Goal: Information Seeking & Learning: Learn about a topic

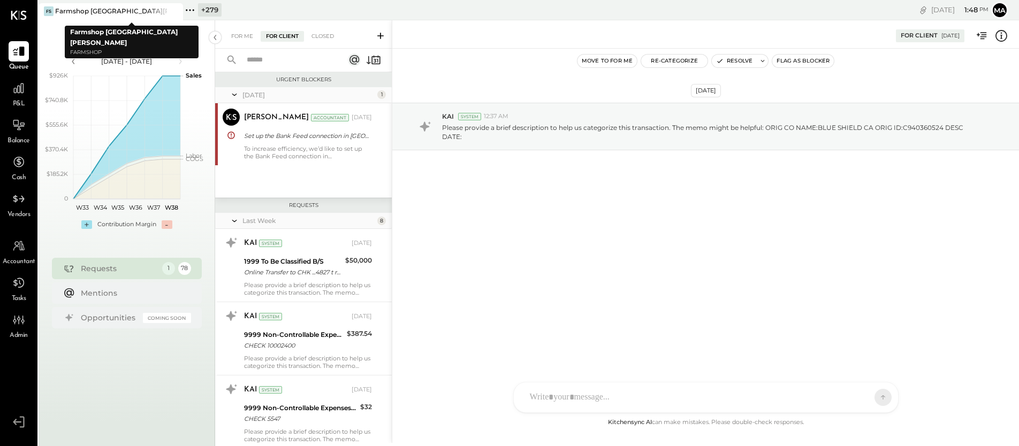
click at [176, 9] on icon at bounding box center [173, 11] width 13 height 13
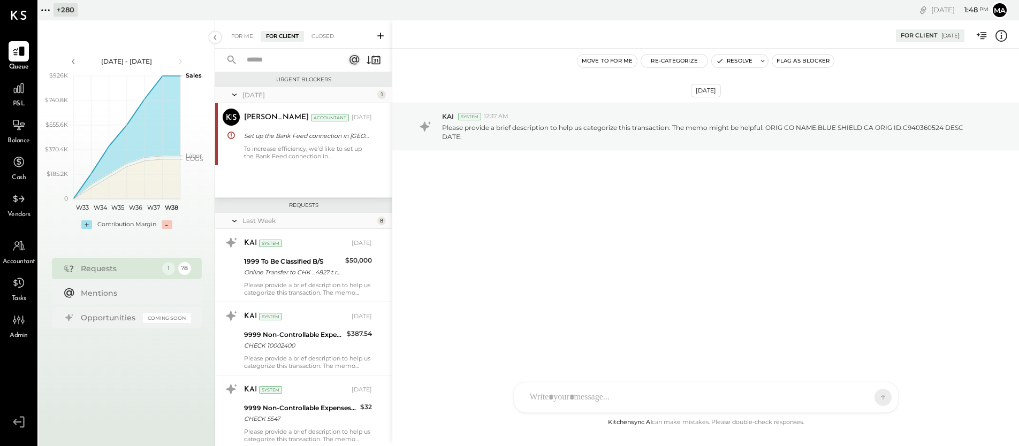
click at [47, 10] on icon at bounding box center [46, 10] width 14 height 14
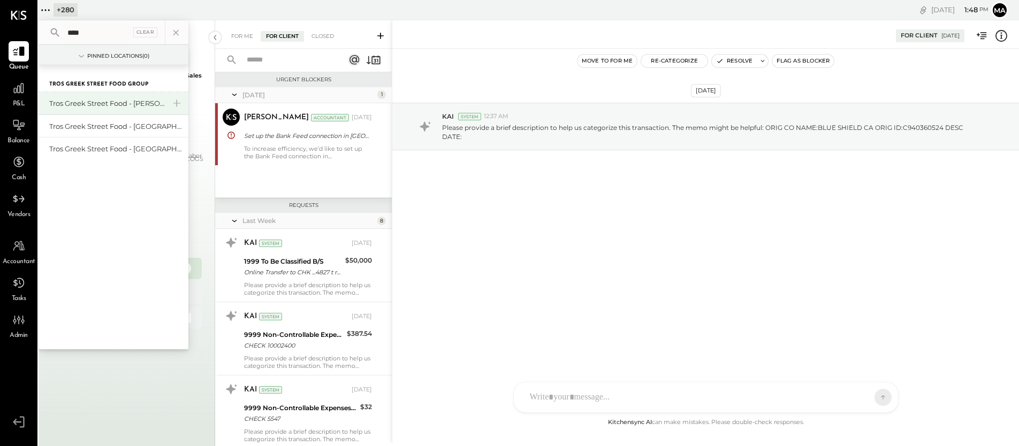
type input "****"
click at [86, 103] on div "Tros Greek Street Food - [PERSON_NAME]" at bounding box center [107, 104] width 116 height 10
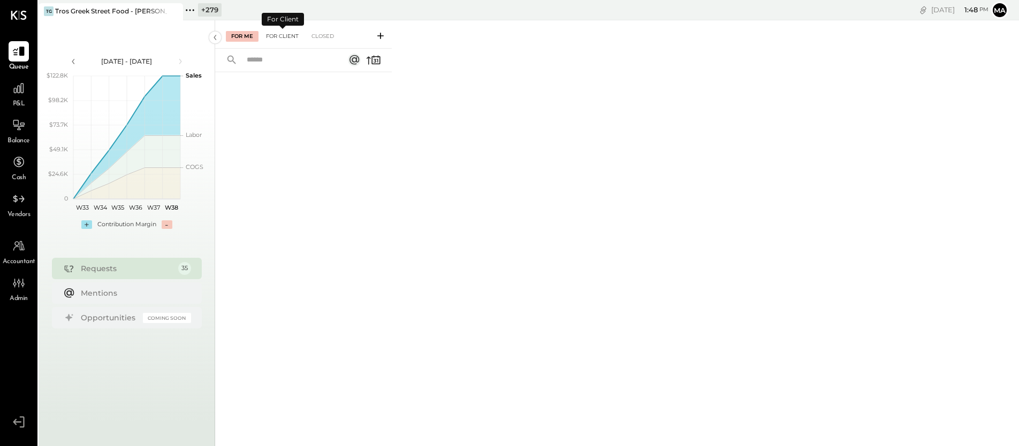
click at [283, 35] on div "For Client" at bounding box center [282, 36] width 43 height 11
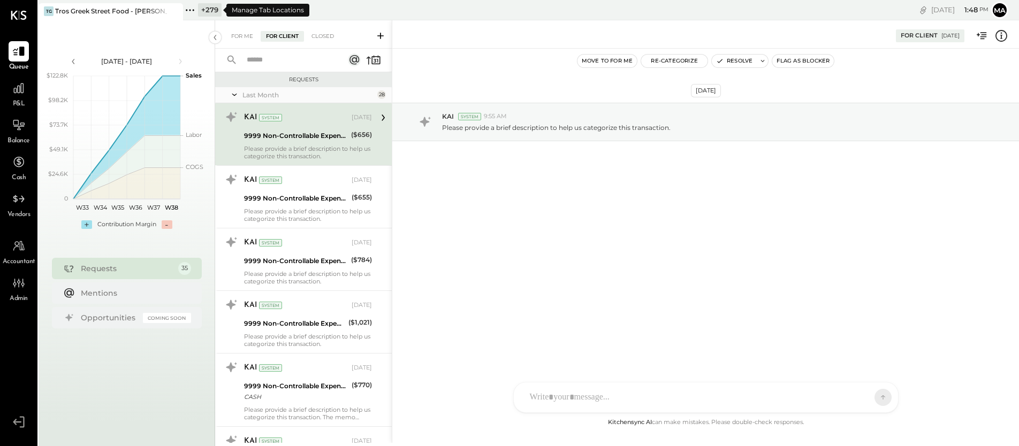
click at [191, 7] on icon at bounding box center [190, 10] width 14 height 14
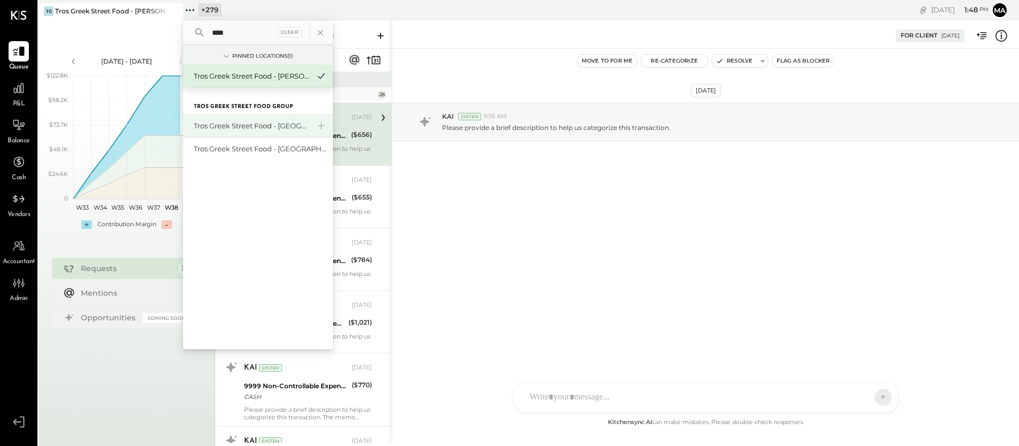
type input "****"
click at [242, 127] on div "Tros Greek Street Food - [GEOGRAPHIC_DATA]" at bounding box center [252, 126] width 116 height 10
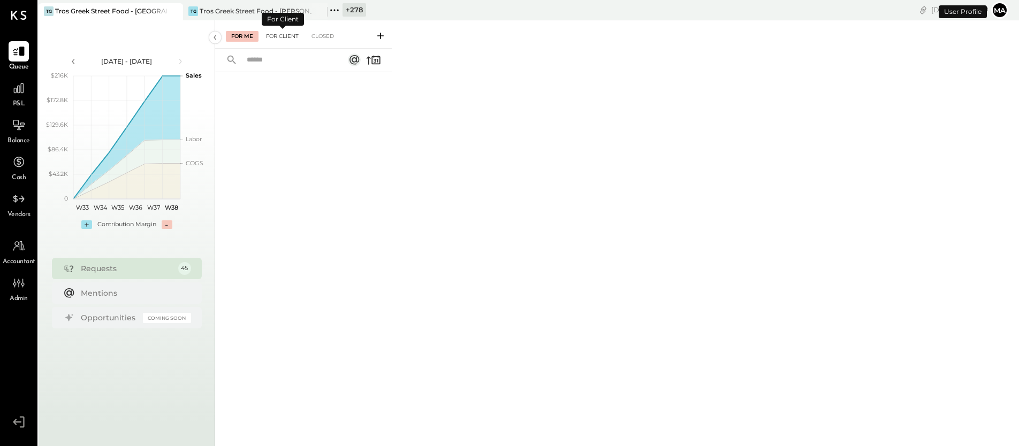
click at [288, 33] on div "For Client" at bounding box center [282, 36] width 43 height 11
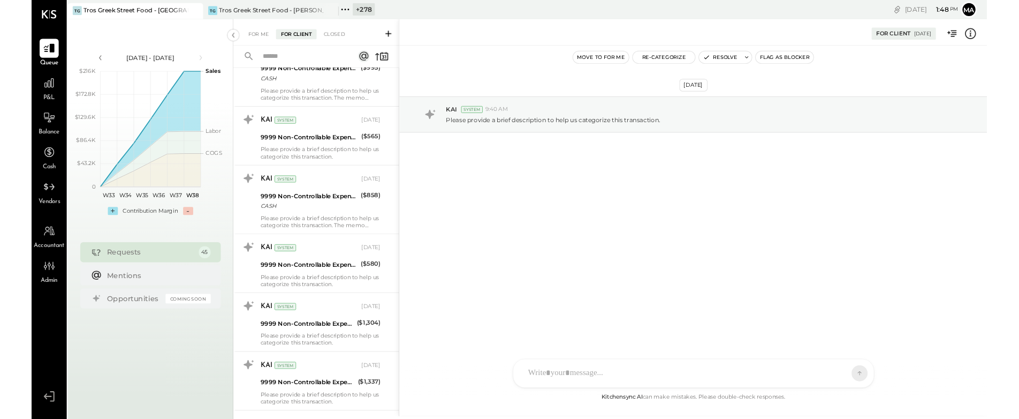
scroll to position [1069, 0]
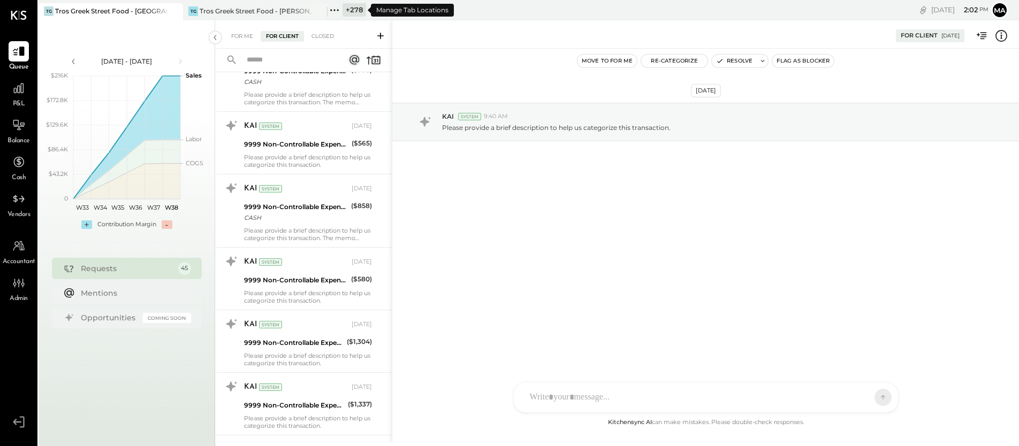
click at [333, 9] on icon at bounding box center [335, 10] width 14 height 14
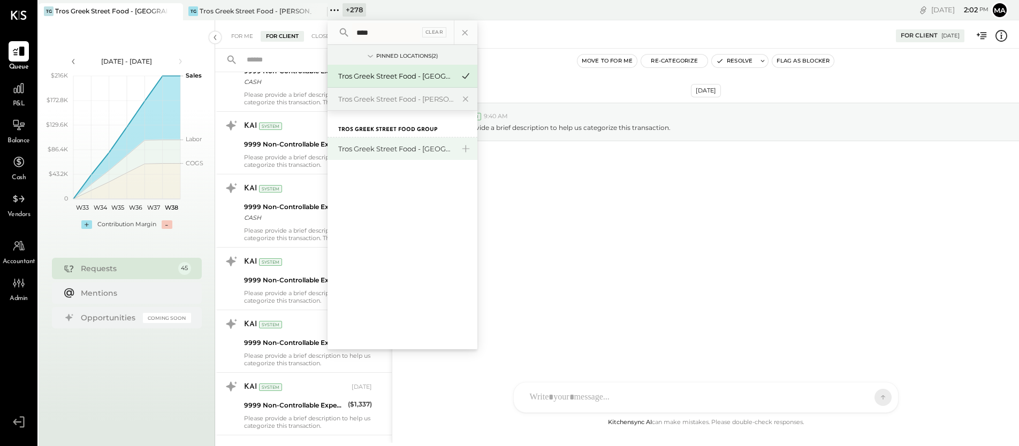
type input "****"
click at [381, 150] on div "Tros Greek Street Food - [GEOGRAPHIC_DATA]" at bounding box center [396, 149] width 116 height 10
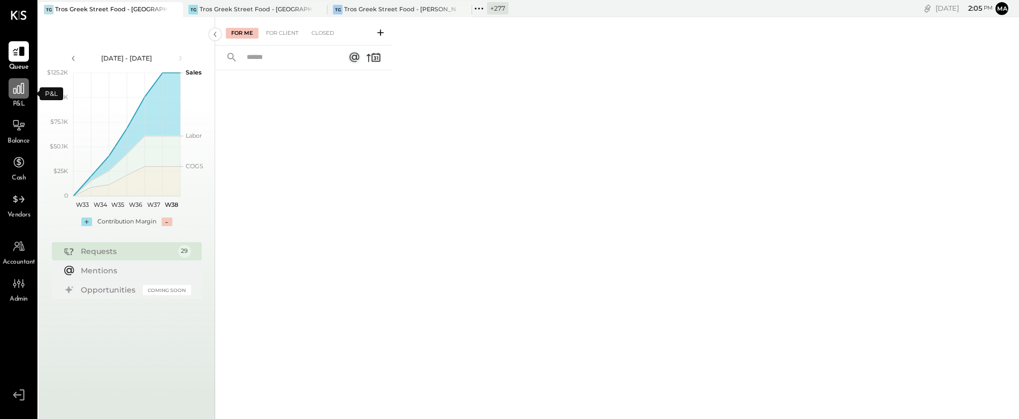
click at [18, 92] on icon at bounding box center [19, 88] width 14 height 14
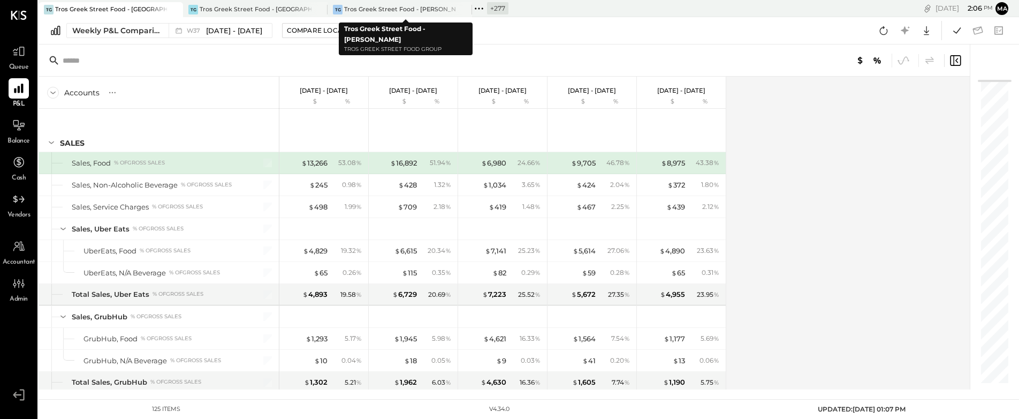
drag, startPoint x: 463, startPoint y: 9, endPoint x: 435, endPoint y: 10, distance: 27.9
click at [463, 9] on icon at bounding box center [462, 9] width 5 height 5
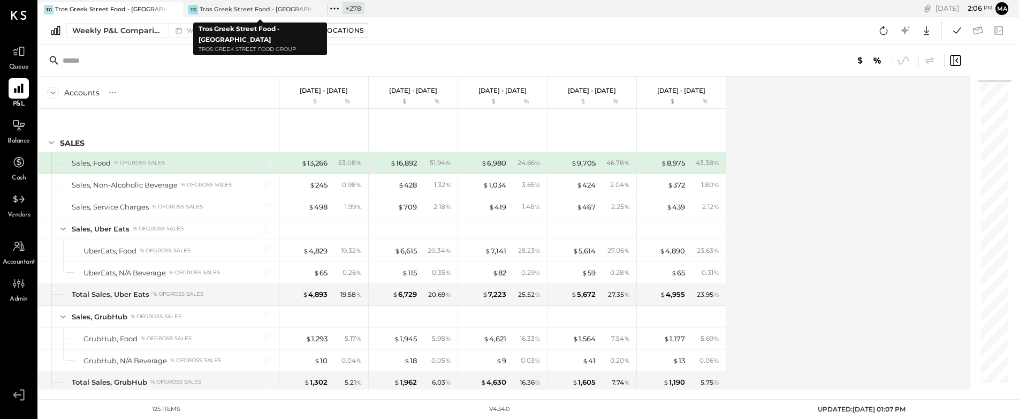
drag, startPoint x: 316, startPoint y: 10, endPoint x: 245, endPoint y: 10, distance: 70.7
click at [316, 10] on icon at bounding box center [318, 9] width 13 height 13
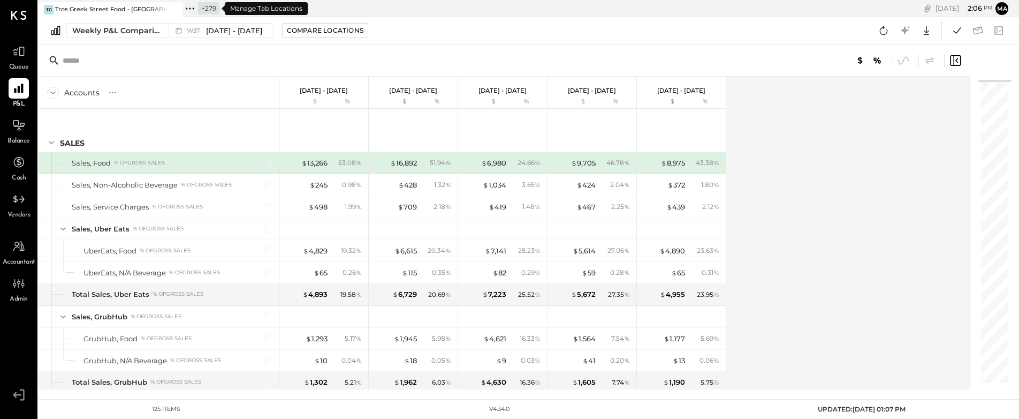
click at [191, 9] on icon at bounding box center [190, 9] width 14 height 14
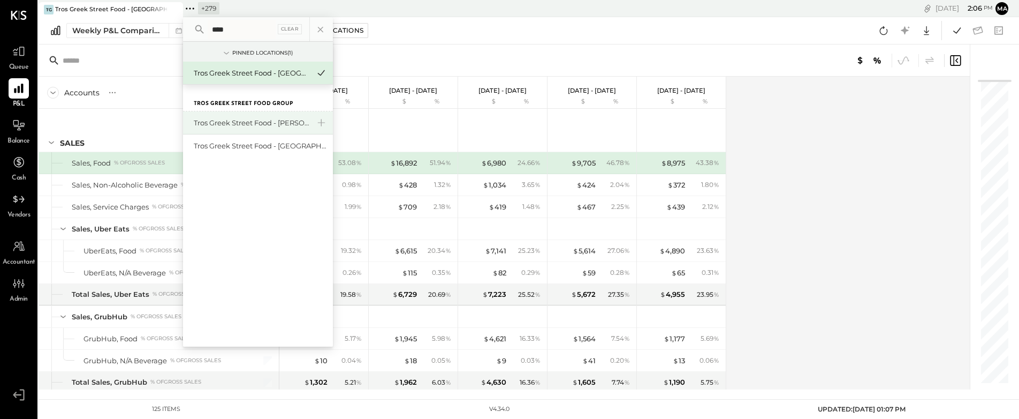
type input "****"
click at [271, 123] on div "Tros Greek Street Food - [PERSON_NAME]" at bounding box center [252, 123] width 116 height 10
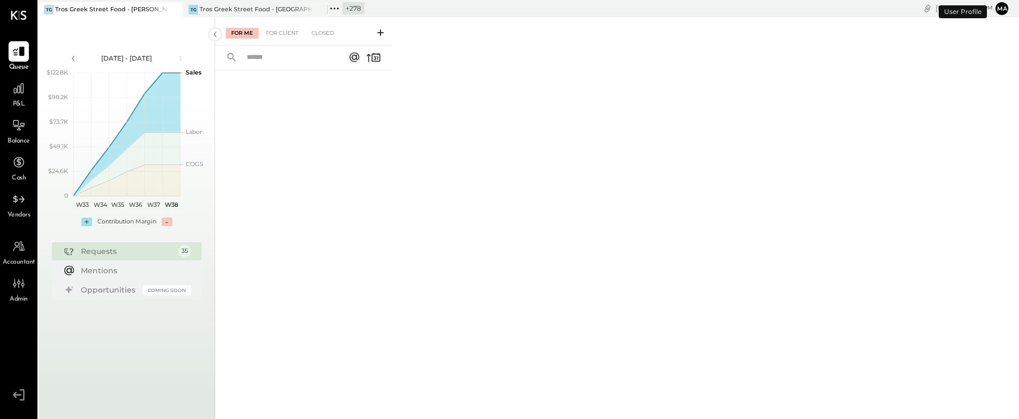
click at [332, 6] on icon at bounding box center [335, 9] width 14 height 14
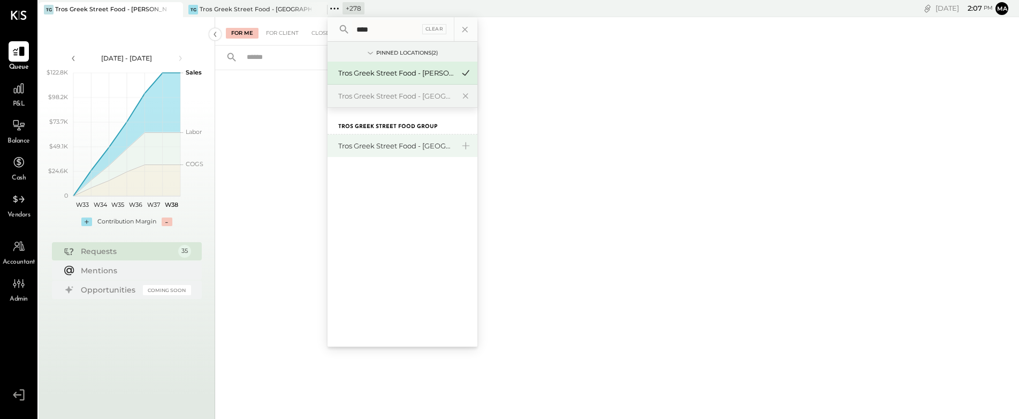
type input "****"
click at [421, 147] on div "Tros Greek Street Food - [GEOGRAPHIC_DATA]" at bounding box center [396, 146] width 116 height 10
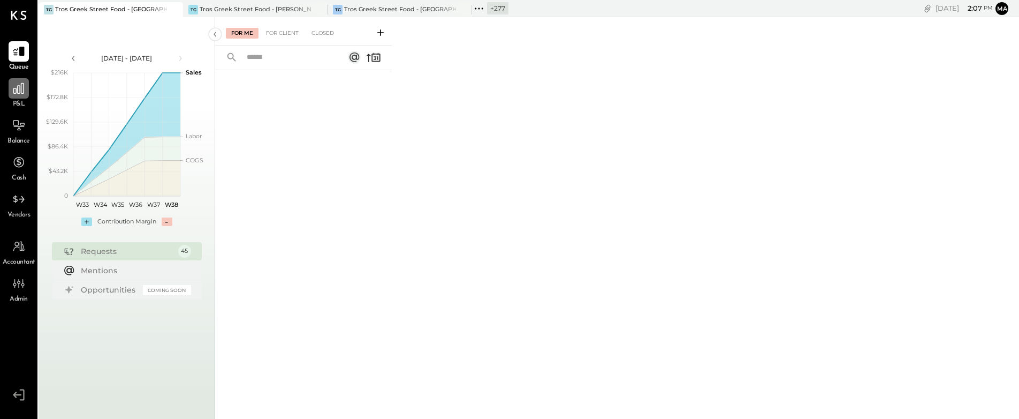
click at [21, 91] on icon at bounding box center [19, 88] width 14 height 14
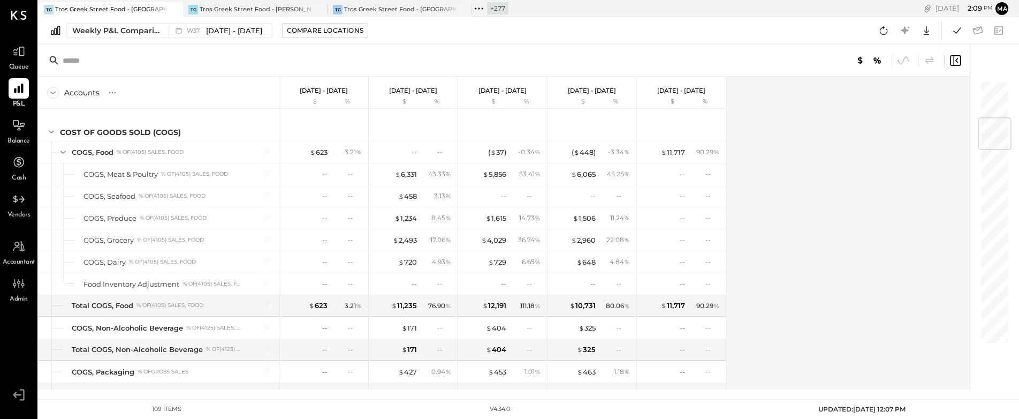
scroll to position [322, 0]
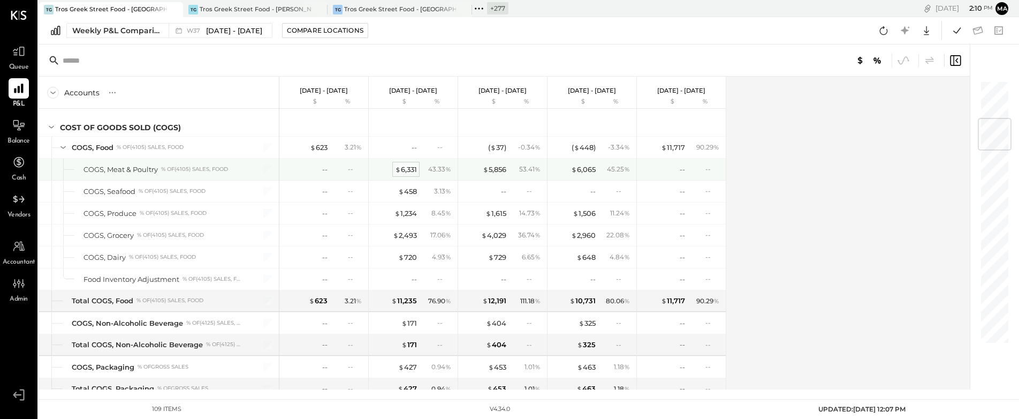
click at [408, 168] on div "$ 6,331" at bounding box center [406, 169] width 22 height 10
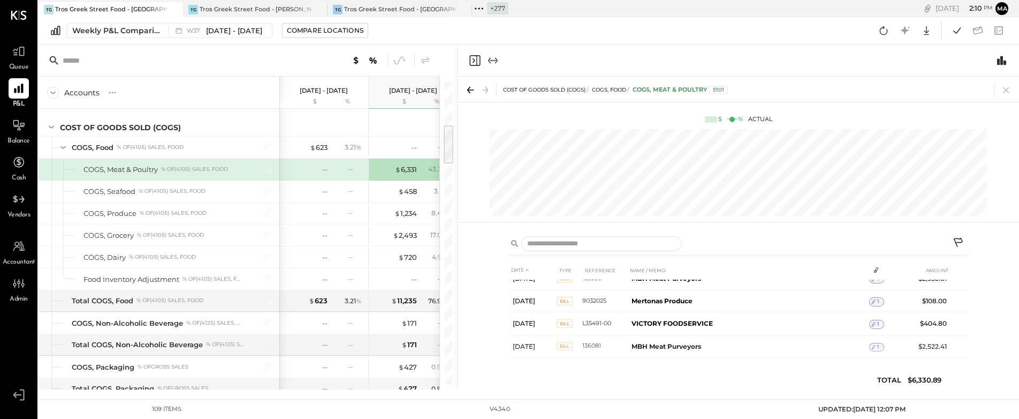
scroll to position [41, 0]
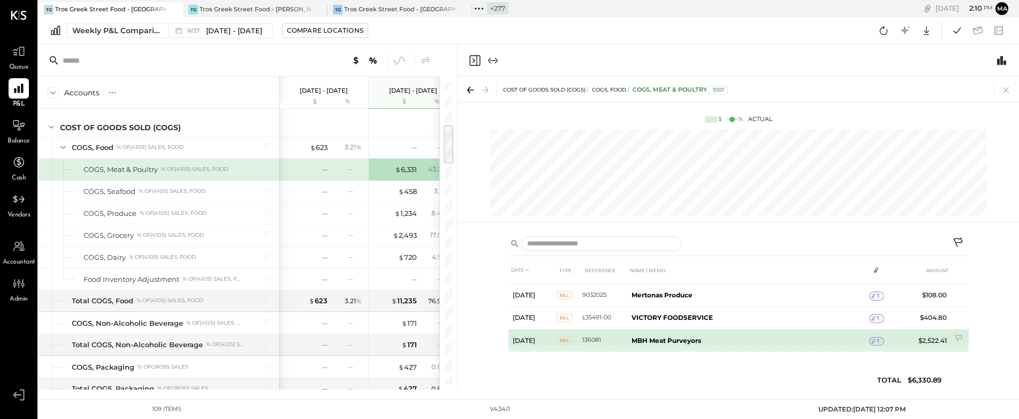
click at [877, 340] on span "1" at bounding box center [878, 340] width 2 height 7
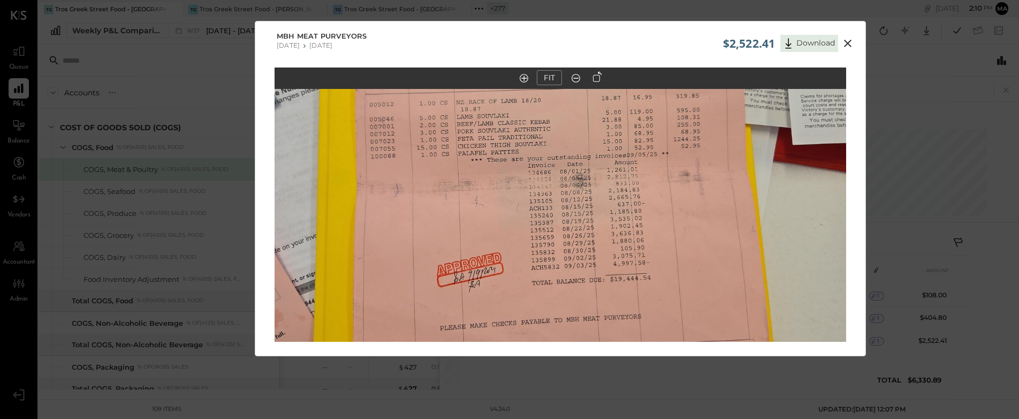
drag, startPoint x: 552, startPoint y: 159, endPoint x: 552, endPoint y: 153, distance: 6.4
click at [552, 153] on img at bounding box center [561, 183] width 572 height 763
click at [847, 41] on icon at bounding box center [848, 43] width 13 height 13
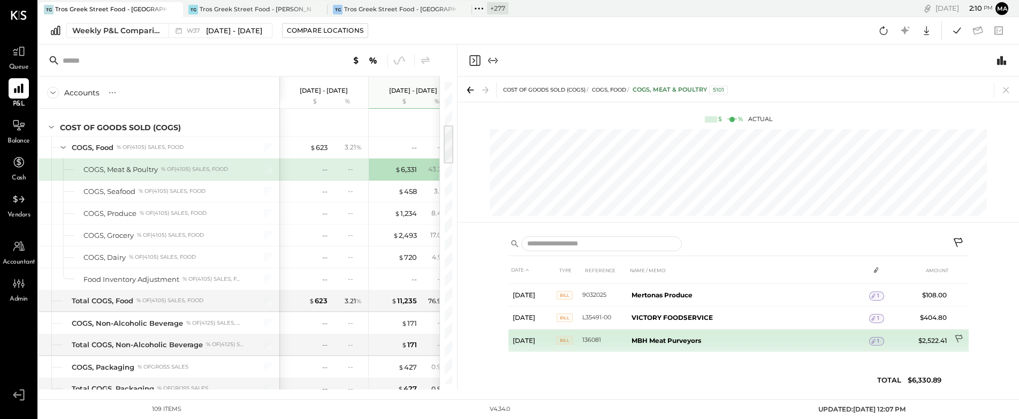
click at [958, 336] on icon at bounding box center [960, 339] width 11 height 11
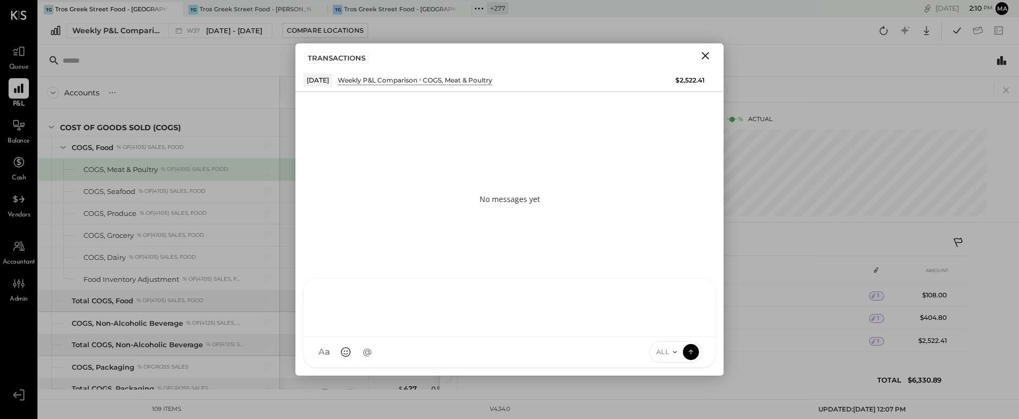
click at [416, 328] on div at bounding box center [510, 306] width 390 height 43
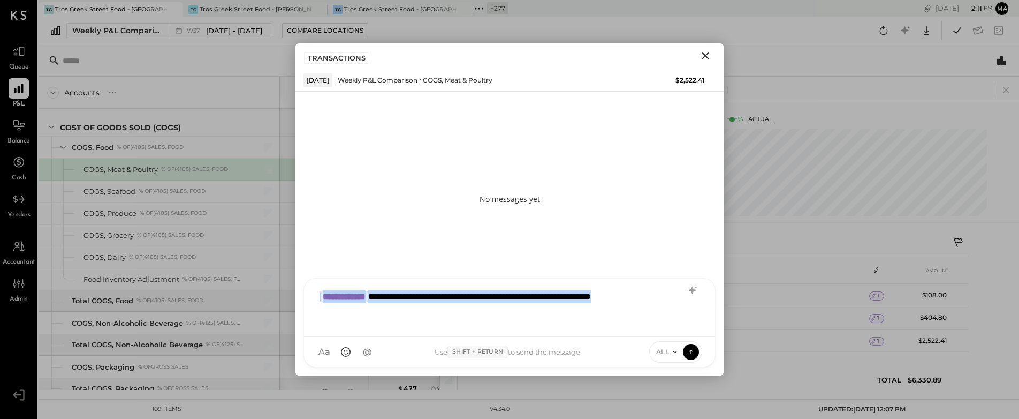
drag, startPoint x: 673, startPoint y: 295, endPoint x: 304, endPoint y: 292, distance: 368.9
click at [304, 292] on div "**********" at bounding box center [509, 307] width 411 height 58
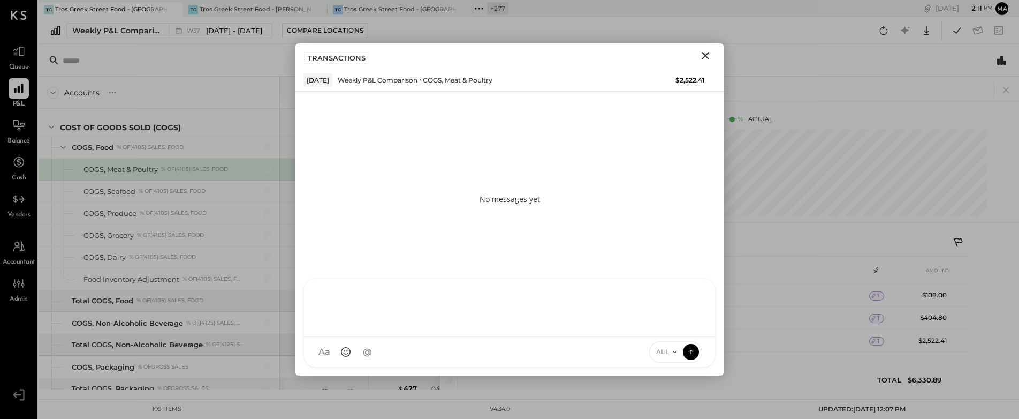
click at [353, 308] on div at bounding box center [510, 306] width 390 height 43
click at [397, 299] on div "*" at bounding box center [510, 306] width 390 height 43
type input "******"
drag, startPoint x: 402, startPoint y: 301, endPoint x: 461, endPoint y: 309, distance: 60.0
click at [402, 301] on span "[PERSON_NAME]" at bounding box center [407, 303] width 84 height 10
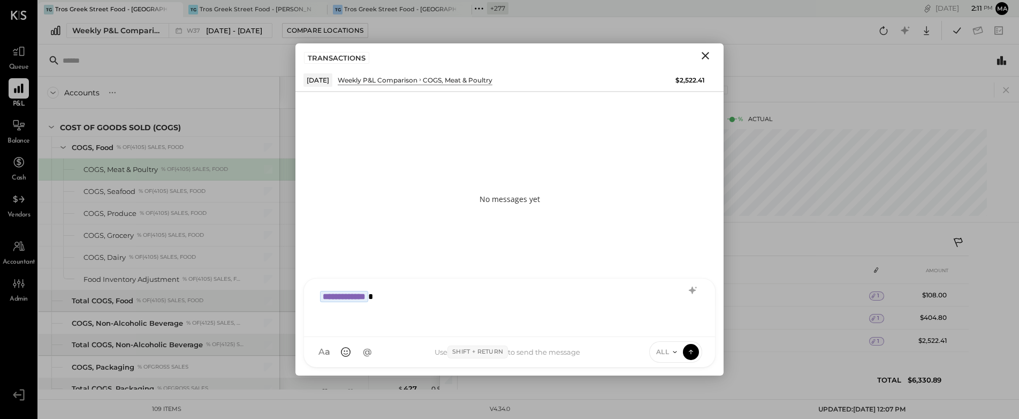
click at [490, 297] on div "**********" at bounding box center [510, 306] width 390 height 43
click at [704, 54] on icon "Close" at bounding box center [705, 55] width 7 height 7
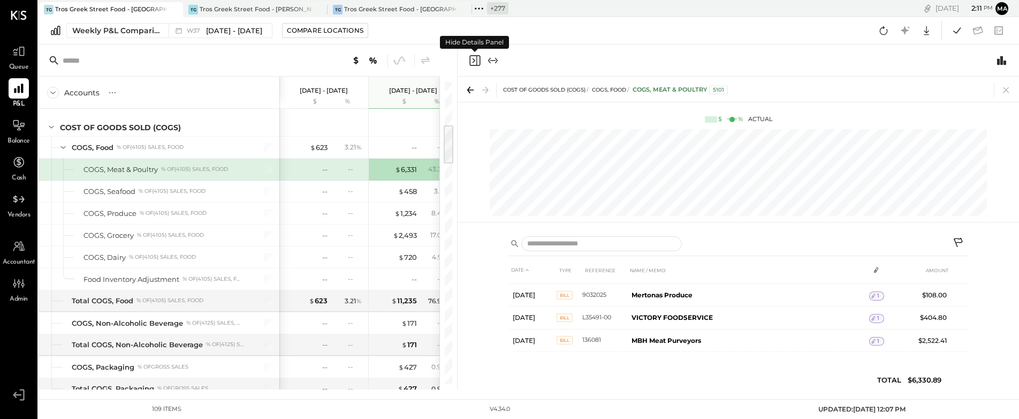
click at [474, 59] on icon "Close panel" at bounding box center [474, 60] width 13 height 13
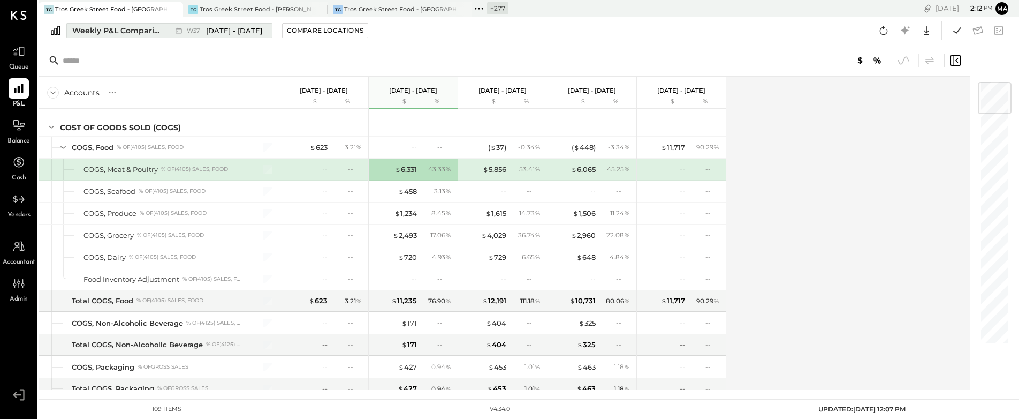
click at [152, 28] on div "Weekly P&L Comparison" at bounding box center [117, 30] width 90 height 11
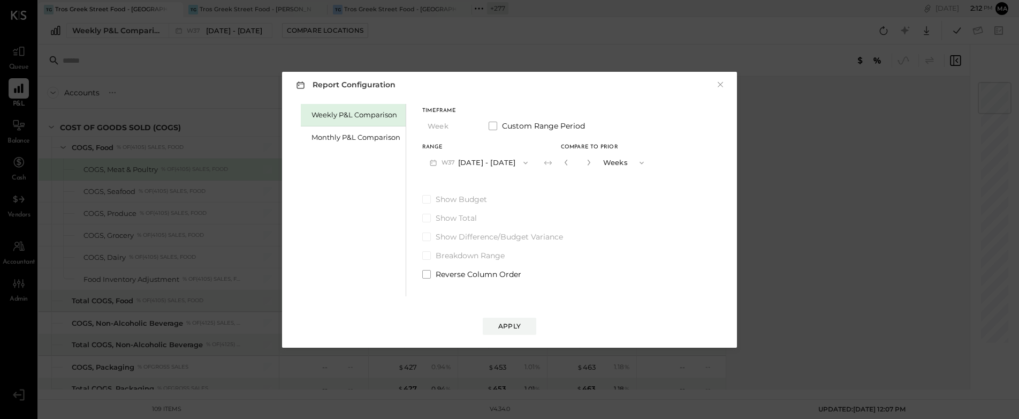
click at [508, 162] on button "W37 [DATE] - [DATE]" at bounding box center [478, 163] width 113 height 20
click at [472, 206] on span "[DATE] - [DATE]" at bounding box center [474, 208] width 51 height 9
click at [565, 163] on icon "button" at bounding box center [566, 163] width 3 height 6
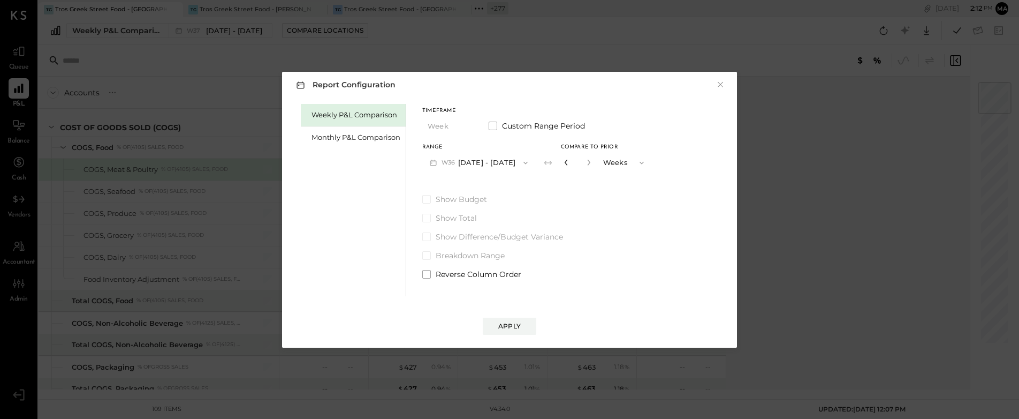
type input "*"
click at [502, 323] on div "Apply" at bounding box center [509, 325] width 22 height 9
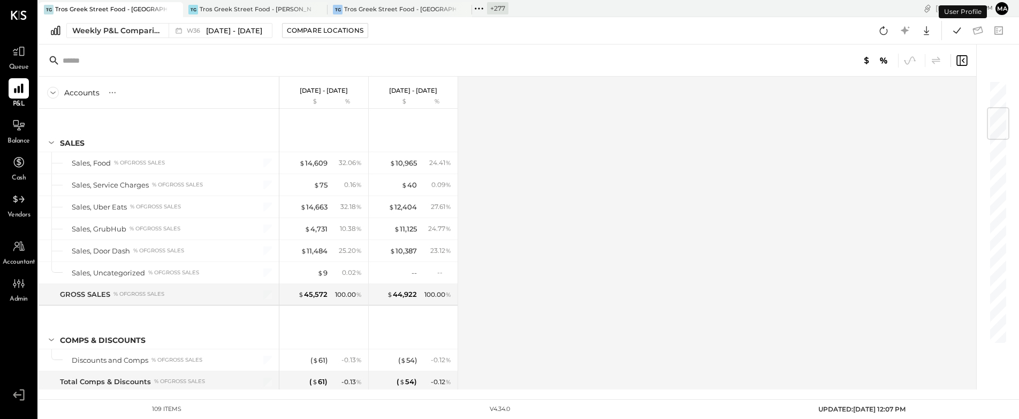
scroll to position [231, 0]
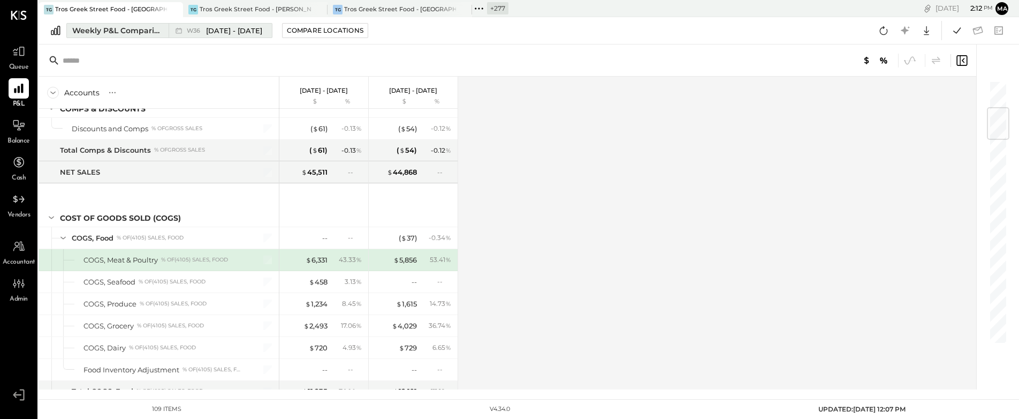
click at [202, 29] on span "W36" at bounding box center [195, 31] width 17 height 6
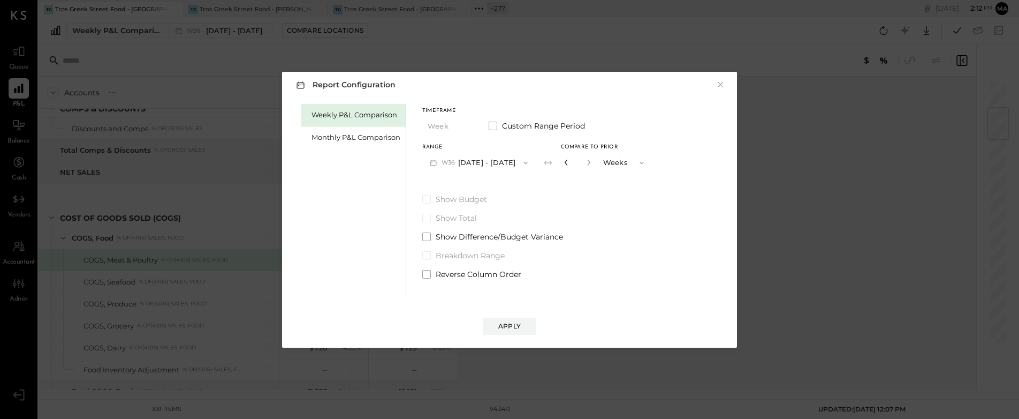
click at [565, 164] on icon "button" at bounding box center [566, 163] width 3 height 6
click at [508, 324] on div "Apply" at bounding box center [509, 325] width 22 height 9
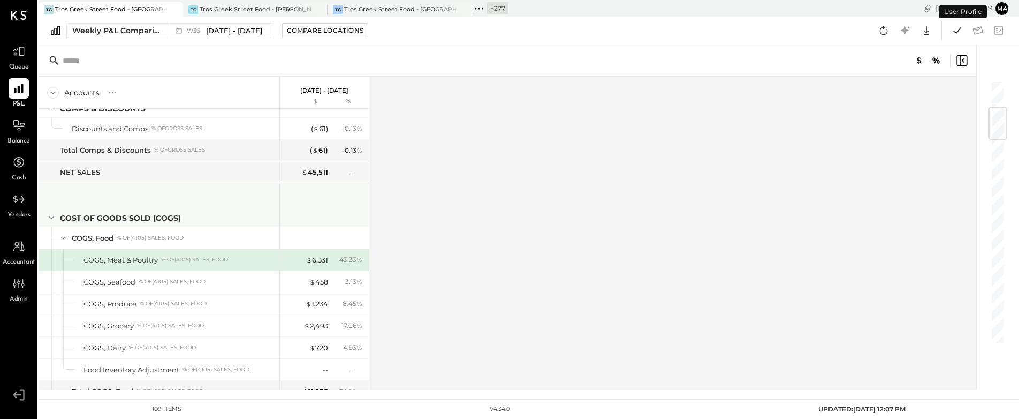
scroll to position [229, 0]
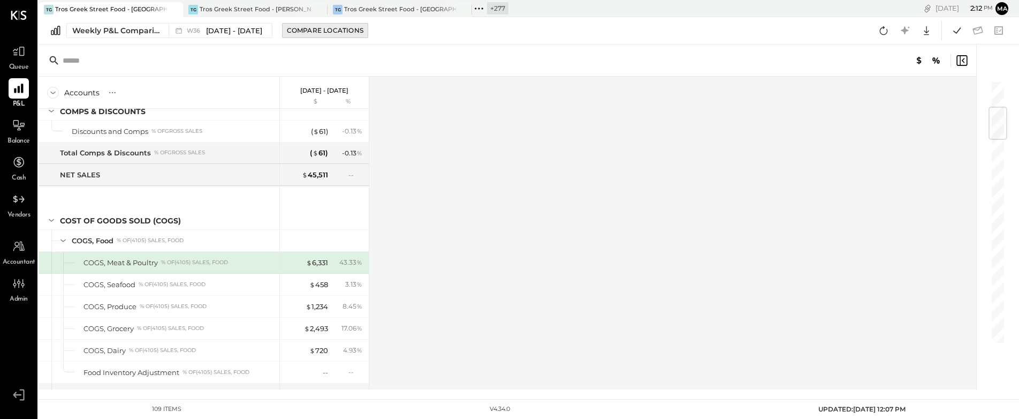
click at [302, 29] on div "Compare Locations" at bounding box center [325, 30] width 77 height 9
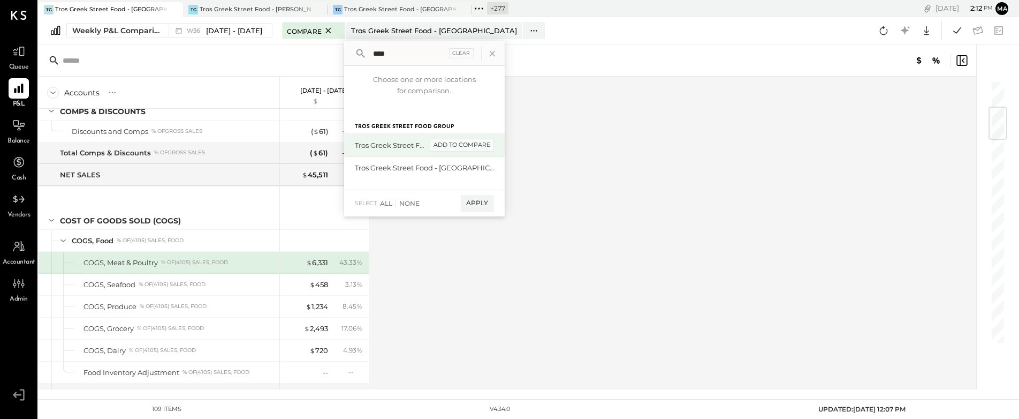
type input "****"
click at [455, 143] on div "add to compare" at bounding box center [462, 145] width 64 height 13
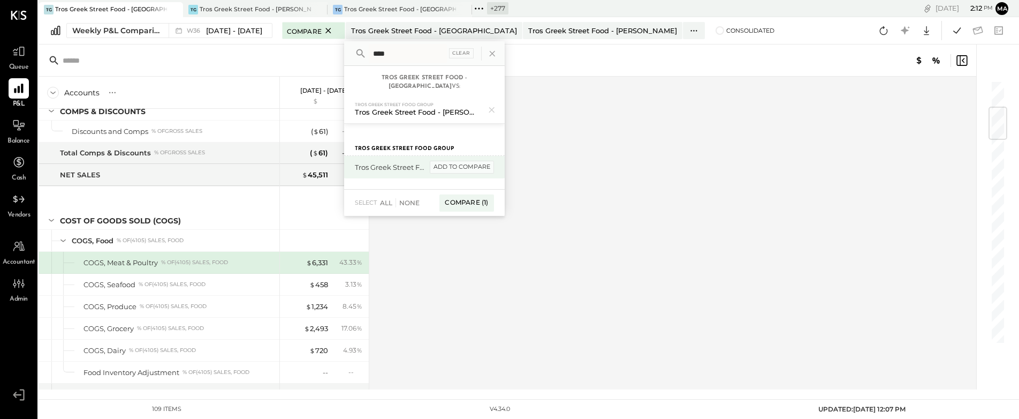
click at [445, 161] on div "add to compare" at bounding box center [462, 167] width 64 height 13
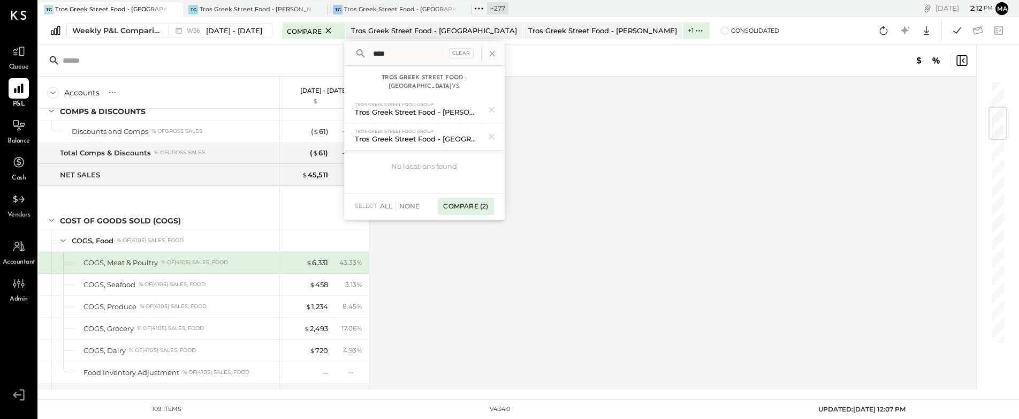
click at [463, 198] on div "Compare (2)" at bounding box center [466, 206] width 56 height 17
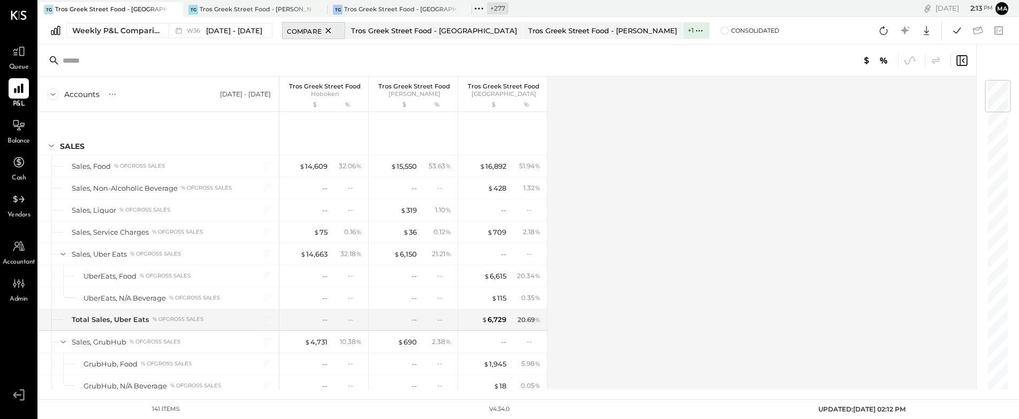
click at [322, 31] on icon at bounding box center [328, 30] width 13 height 13
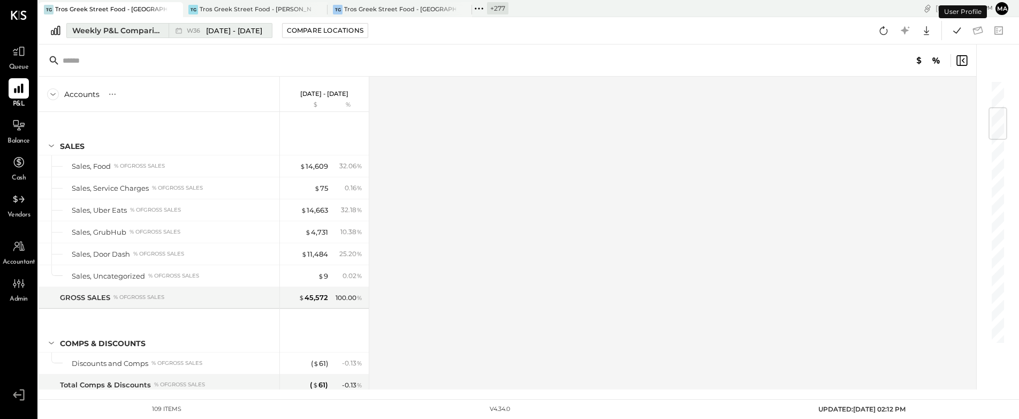
scroll to position [233, 0]
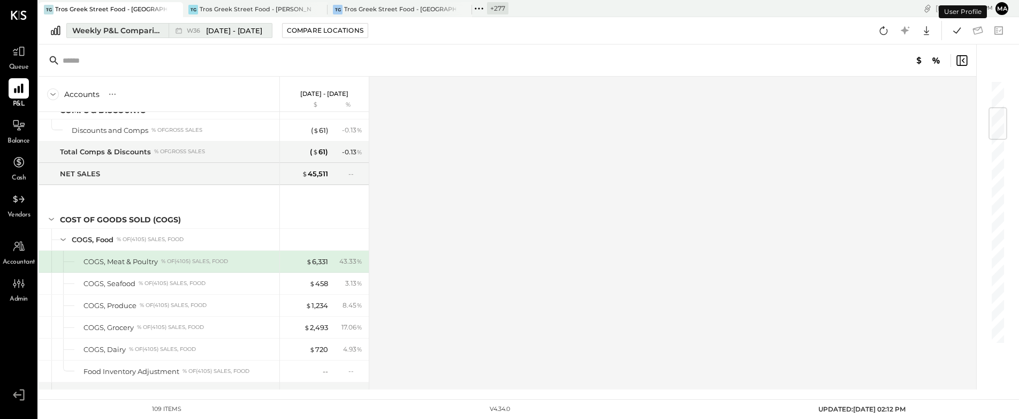
click at [148, 30] on div "Weekly P&L Comparison" at bounding box center [117, 30] width 90 height 11
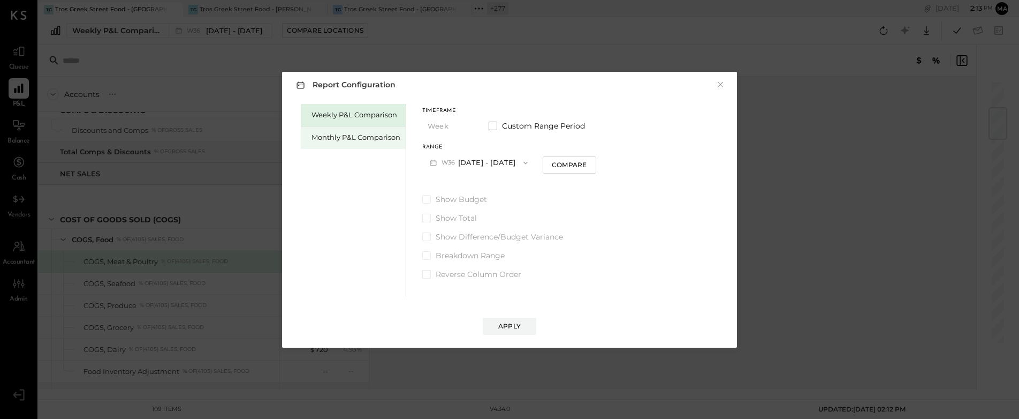
click at [356, 140] on div "Monthly P&L Comparison" at bounding box center [356, 137] width 89 height 10
click at [516, 162] on span "button" at bounding box center [523, 162] width 14 height 9
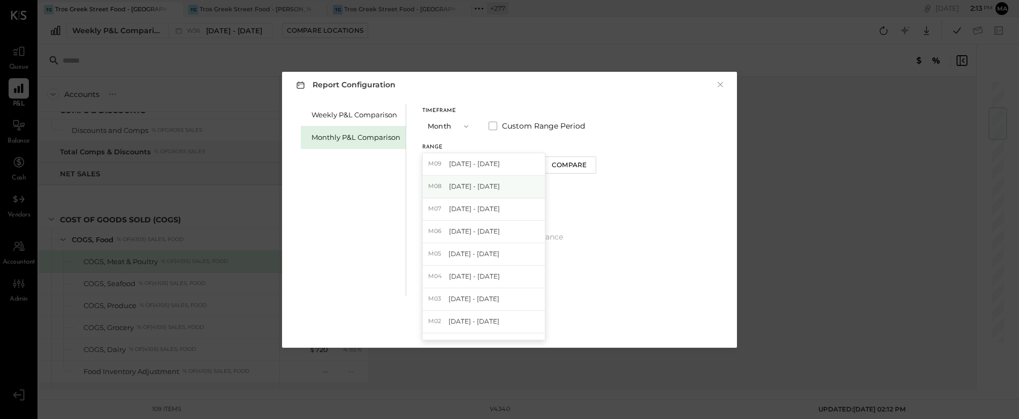
click at [481, 186] on span "[DATE] - [DATE]" at bounding box center [474, 185] width 51 height 9
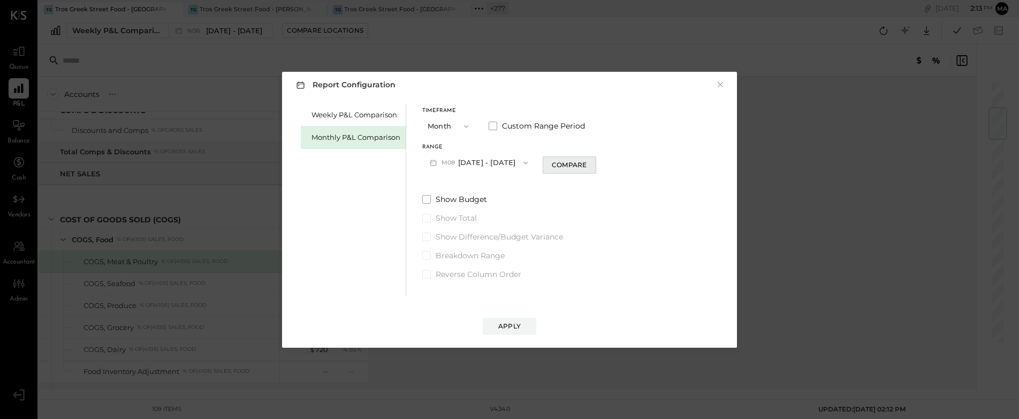
click at [571, 164] on div "Compare" at bounding box center [569, 164] width 35 height 9
click at [586, 163] on icon "button" at bounding box center [589, 162] width 6 height 6
type input "*"
click at [508, 322] on div "Apply" at bounding box center [509, 325] width 22 height 9
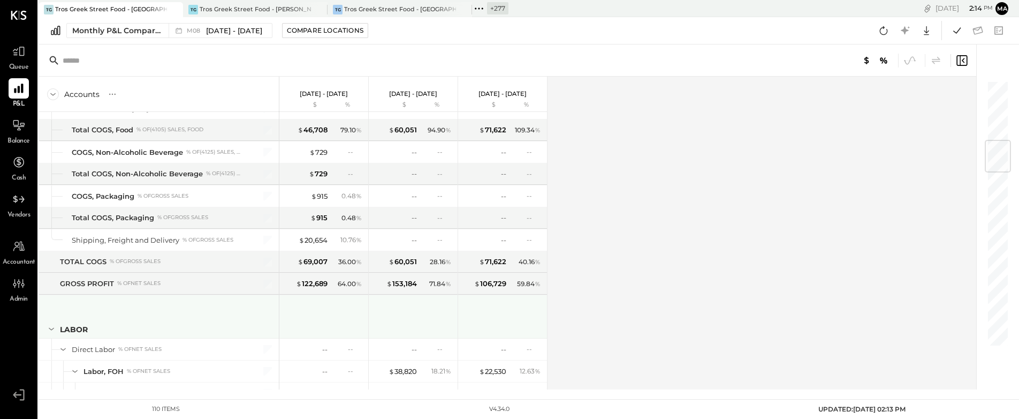
scroll to position [513, 0]
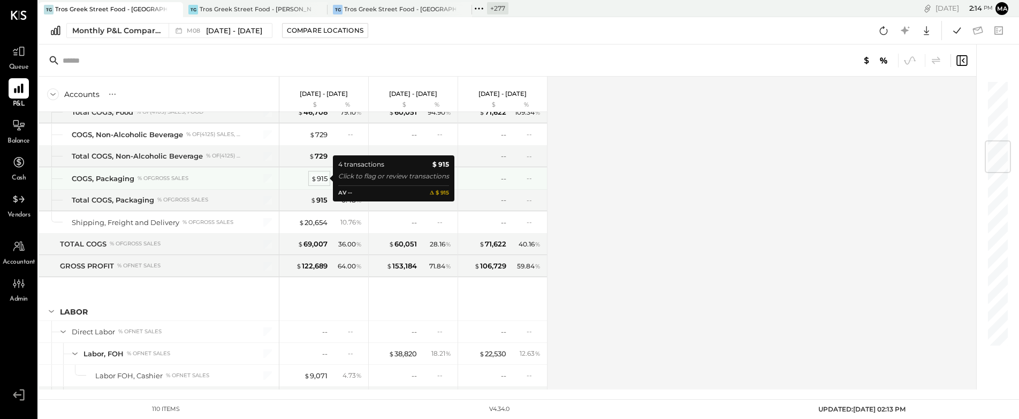
click at [321, 177] on div "$ 915" at bounding box center [319, 178] width 17 height 10
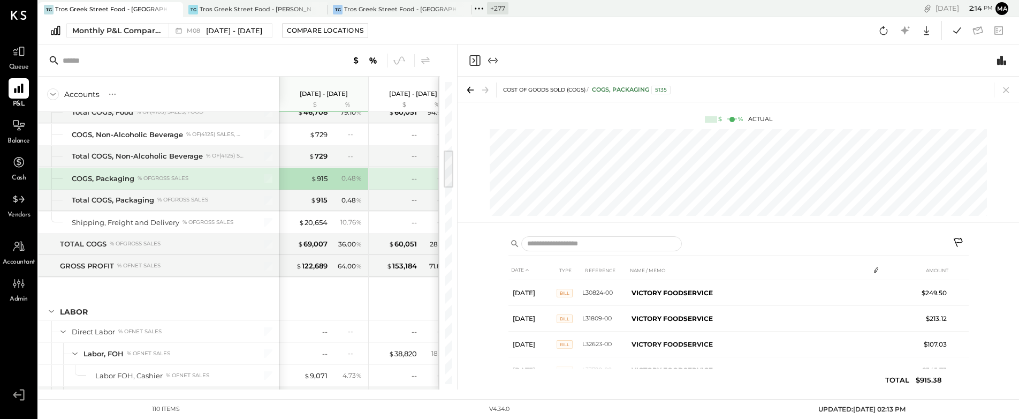
click at [955, 239] on icon at bounding box center [959, 243] width 13 height 13
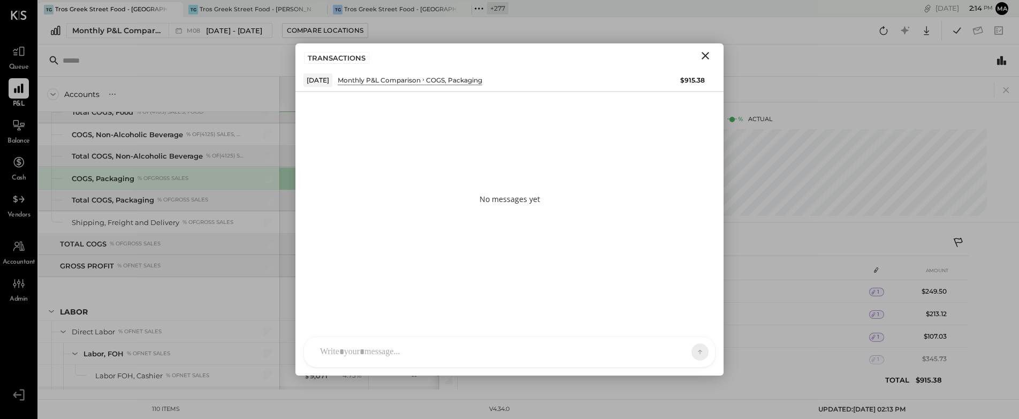
click at [705, 54] on icon "Close" at bounding box center [705, 55] width 13 height 13
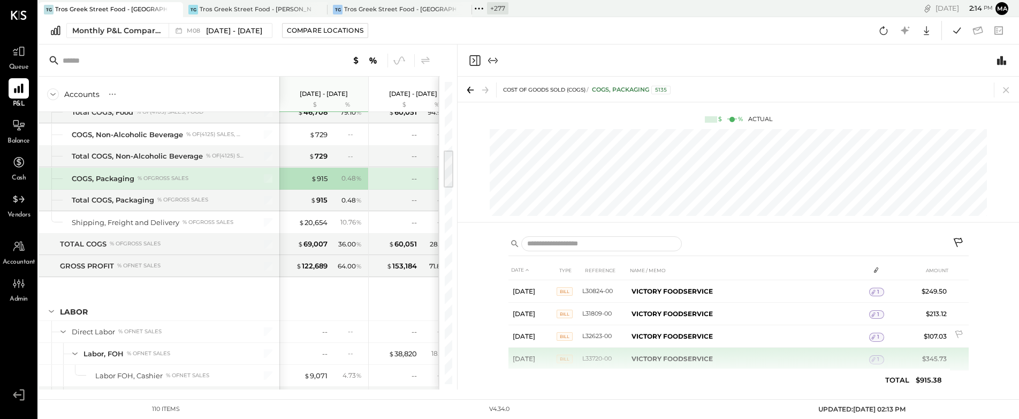
scroll to position [19, 0]
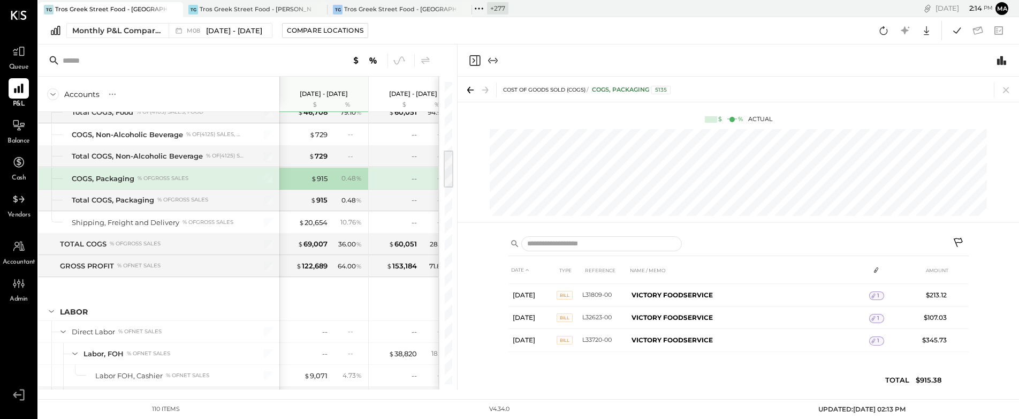
click at [469, 88] on icon at bounding box center [470, 89] width 15 height 15
click at [1009, 88] on icon at bounding box center [1006, 89] width 15 height 15
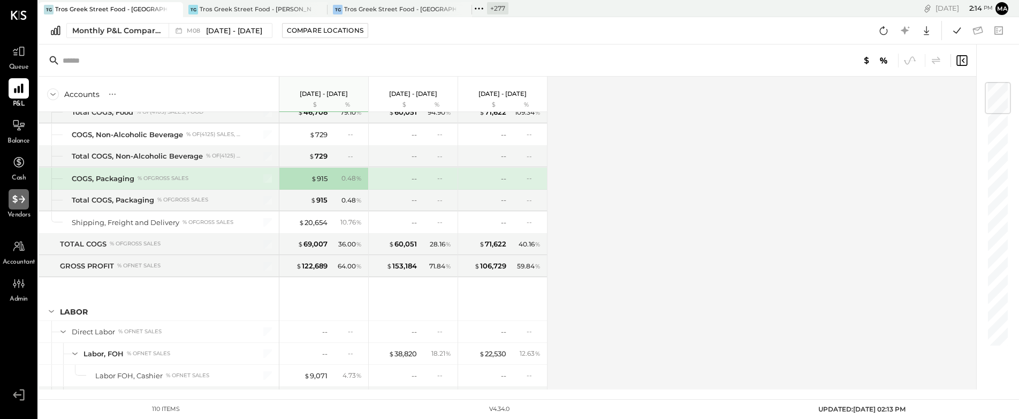
click at [18, 200] on icon at bounding box center [19, 199] width 14 height 14
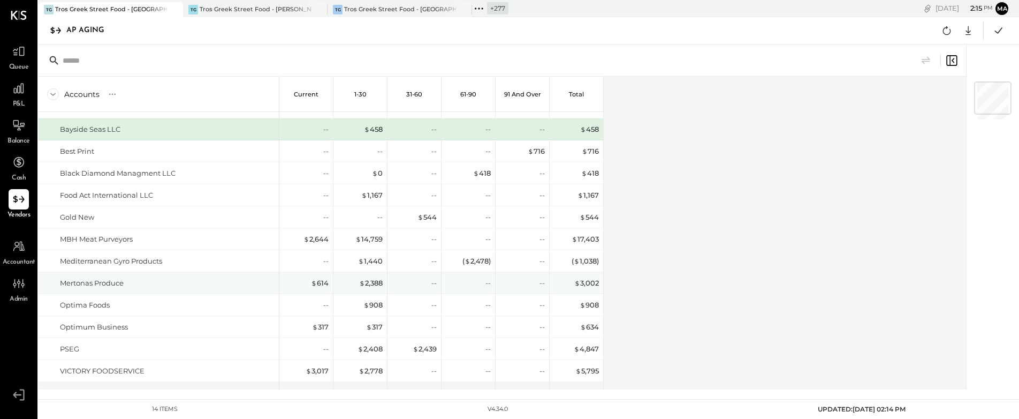
scroll to position [11, 0]
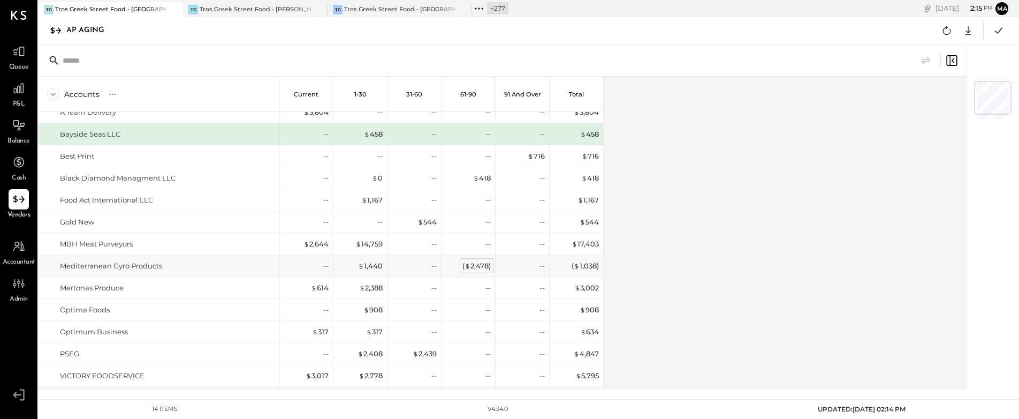
click at [477, 264] on div "( $ 2,478 )" at bounding box center [477, 266] width 28 height 10
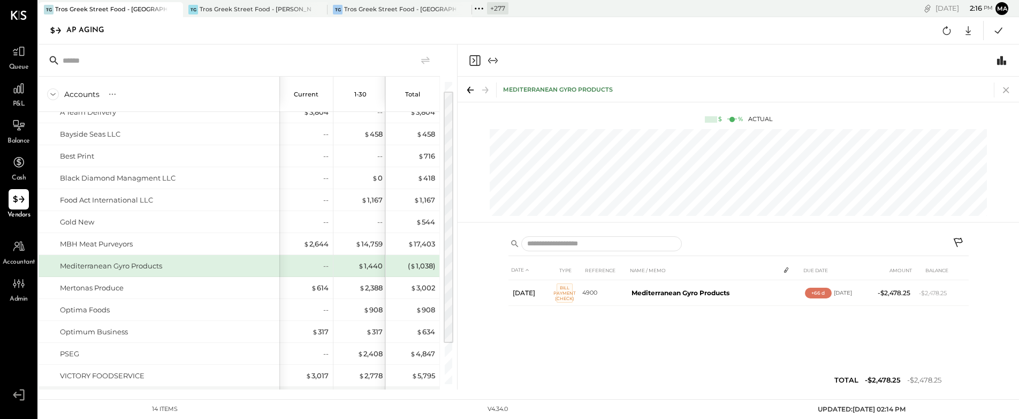
click at [1005, 87] on icon at bounding box center [1006, 89] width 15 height 15
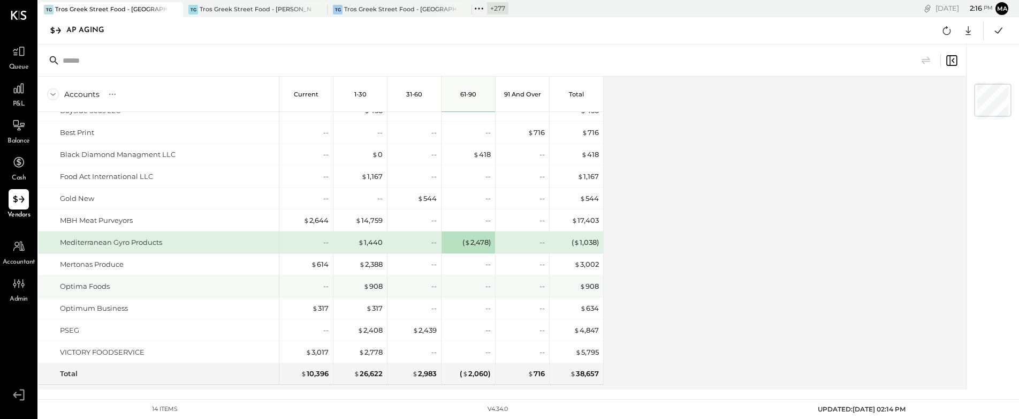
scroll to position [31, 0]
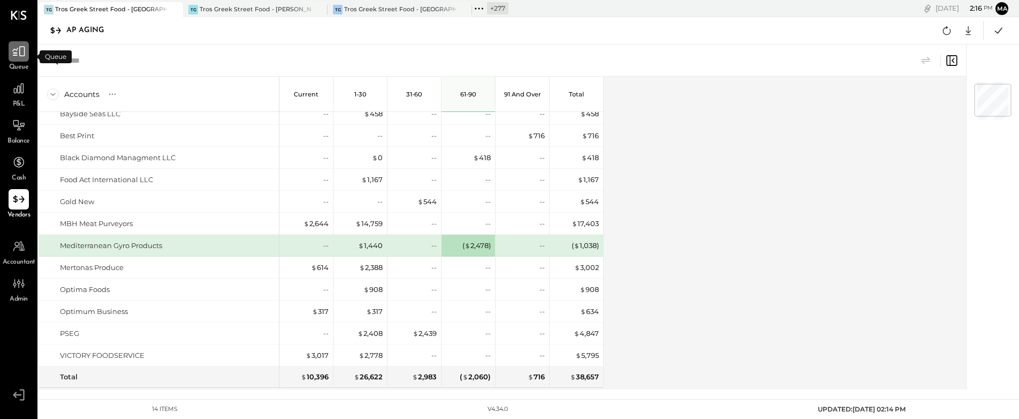
click at [17, 53] on icon at bounding box center [19, 51] width 14 height 14
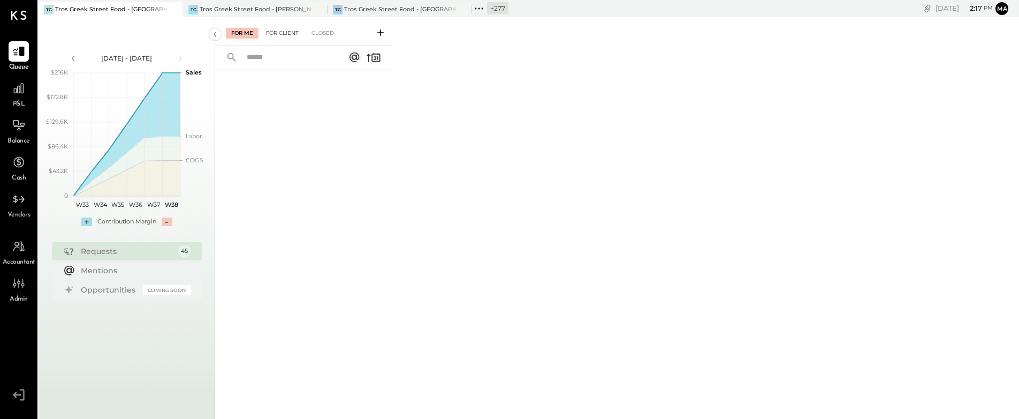
click at [283, 32] on div "For Client" at bounding box center [282, 33] width 43 height 11
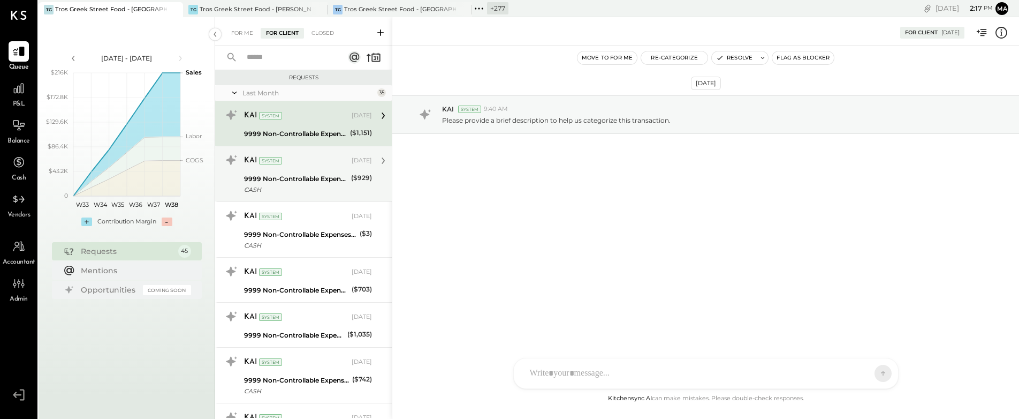
click at [305, 185] on div "CASH" at bounding box center [296, 189] width 104 height 11
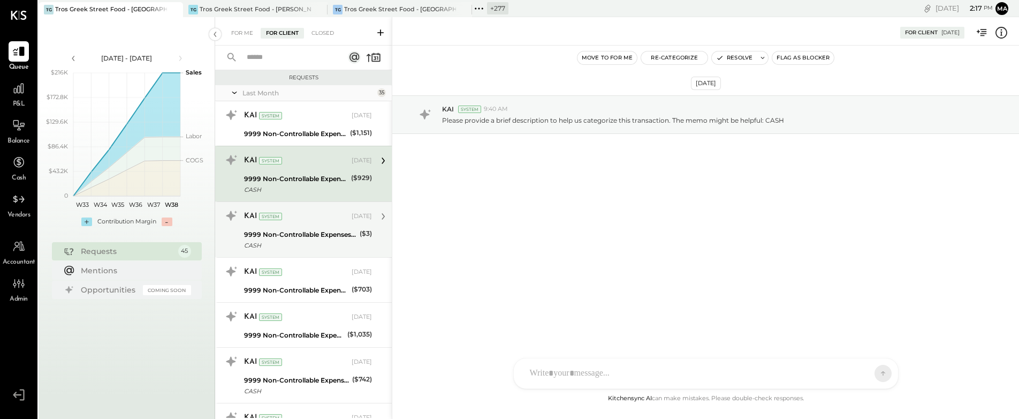
click at [308, 233] on div "9999 Non-Controllable Expenses:Other Income and Expenses:To Be Classified P&L" at bounding box center [300, 234] width 112 height 11
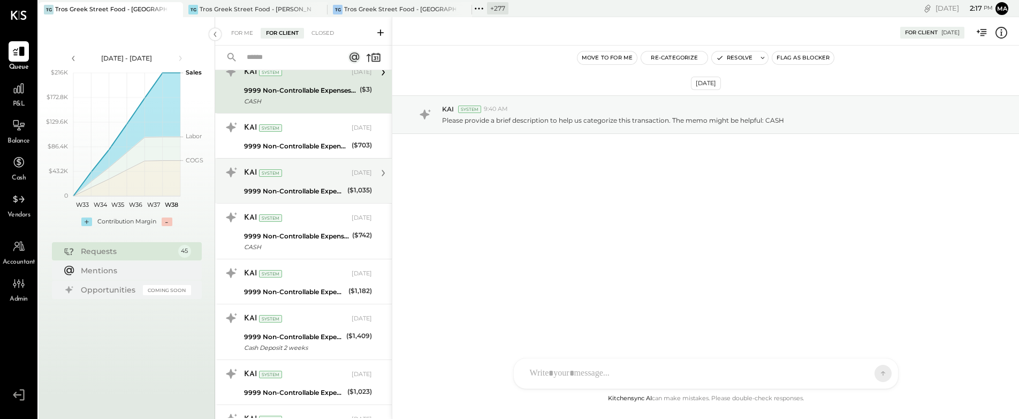
scroll to position [145, 0]
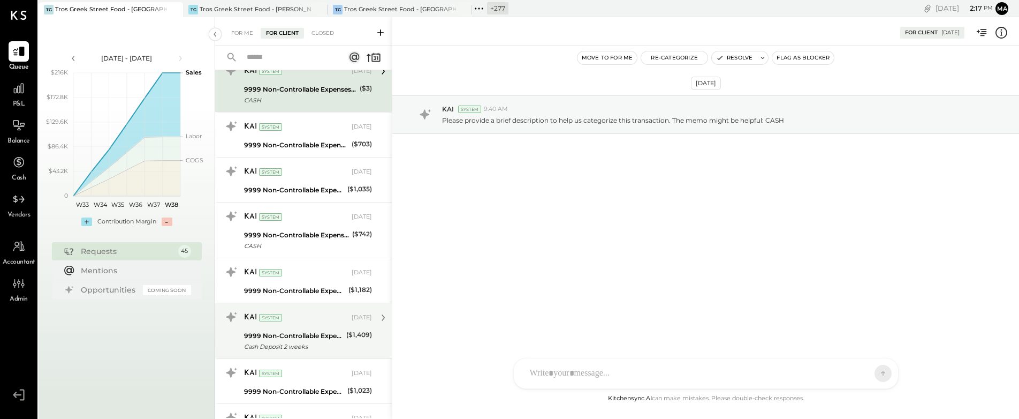
click at [320, 330] on div "9999 Non-Controllable Expenses:Other Income and Expenses:To Be Classified P&L" at bounding box center [293, 335] width 99 height 11
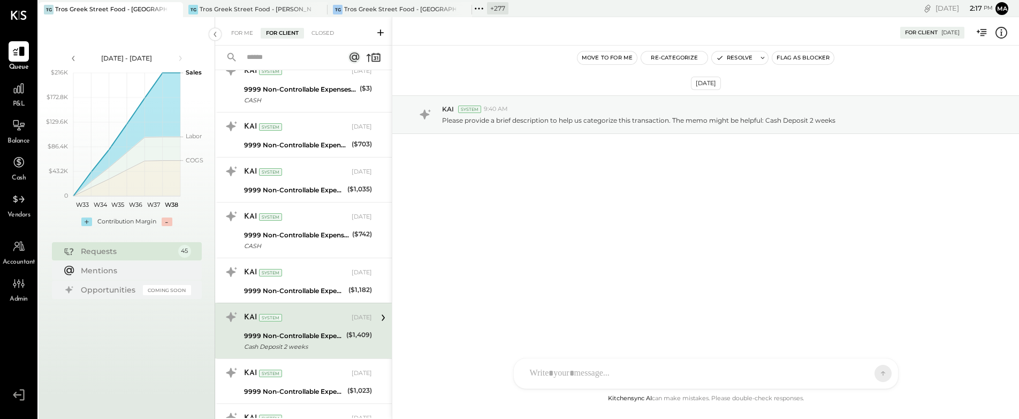
click at [1002, 32] on icon at bounding box center [1002, 32] width 2 height 1
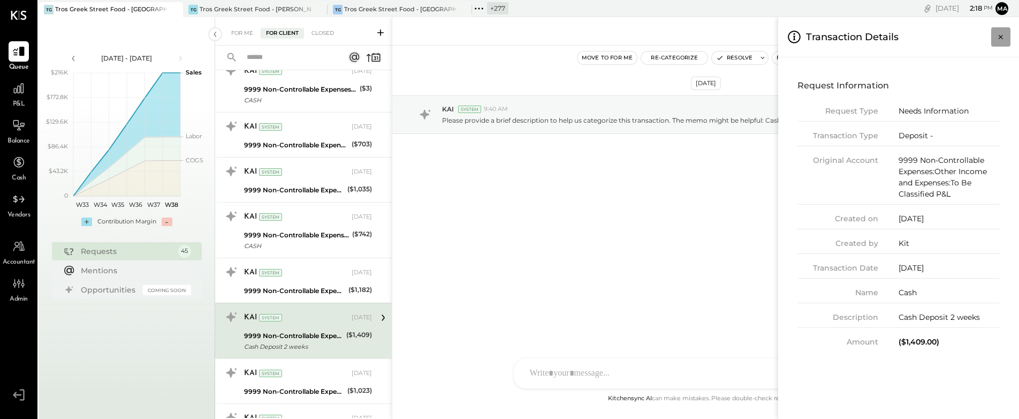
click at [1001, 36] on icon "Close panel" at bounding box center [1001, 37] width 11 height 11
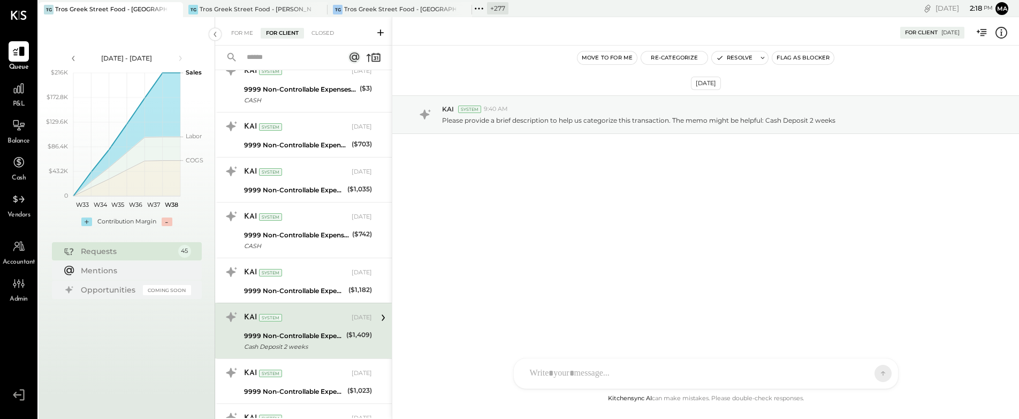
click at [540, 372] on div "SA [PERSON_NAME] [PERSON_NAME] [PERSON_NAME] VD [PERSON_NAME] MB [PERSON_NAME] …" at bounding box center [705, 373] width 385 height 31
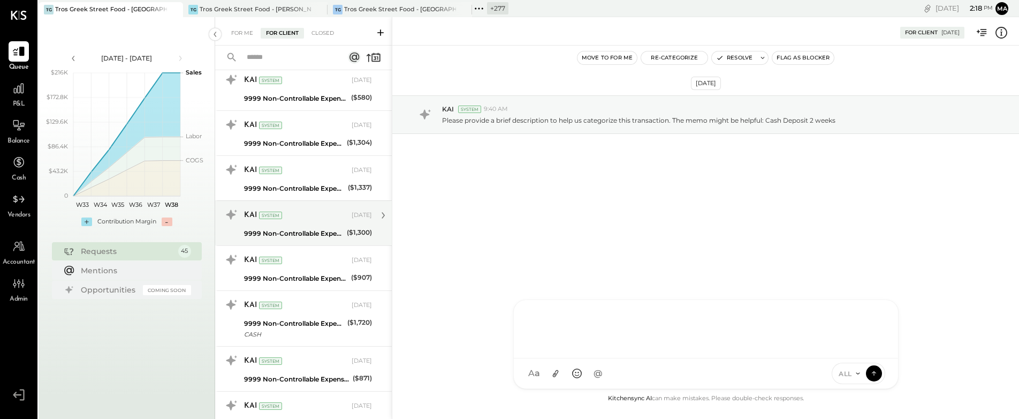
scroll to position [931, 0]
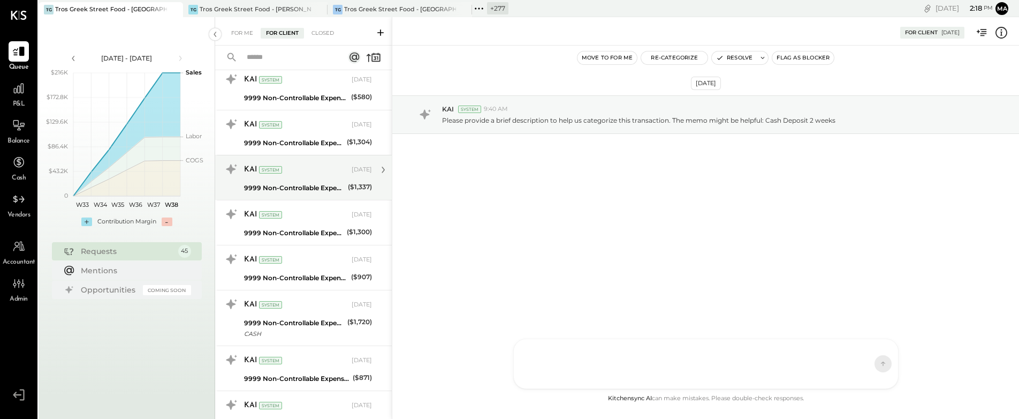
click at [302, 183] on div "9999 Non-Controllable Expenses:Other Income and Expenses:To Be Classified P&L" at bounding box center [294, 188] width 101 height 11
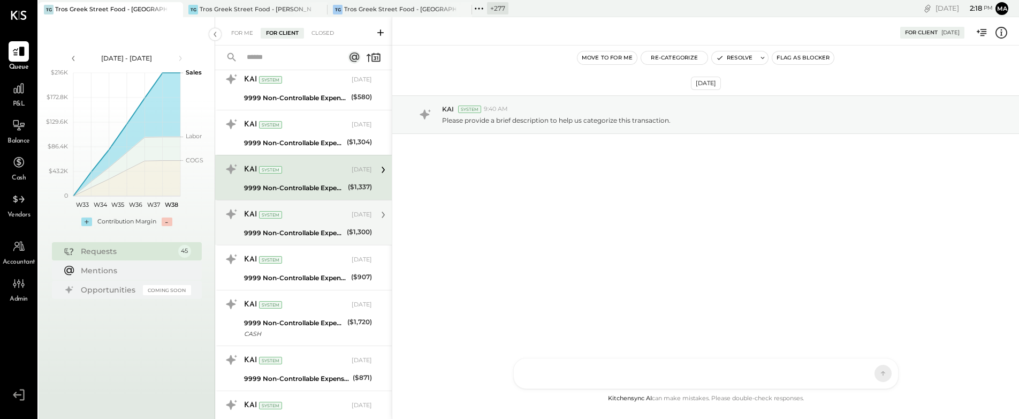
click at [299, 229] on div "9999 Non-Controllable Expenses:Other Income and Expenses:To Be Classified P&L" at bounding box center [294, 233] width 100 height 11
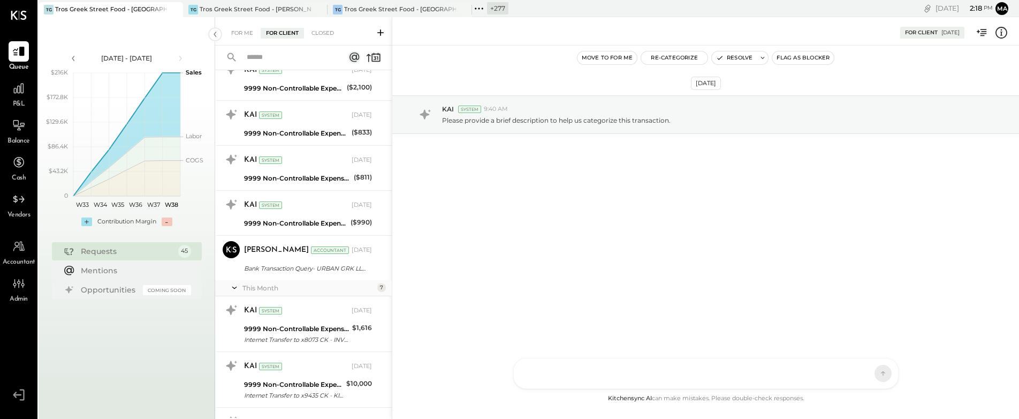
scroll to position [1491, 0]
click at [265, 256] on div "[PERSON_NAME] Accountant [DATE]" at bounding box center [308, 249] width 128 height 15
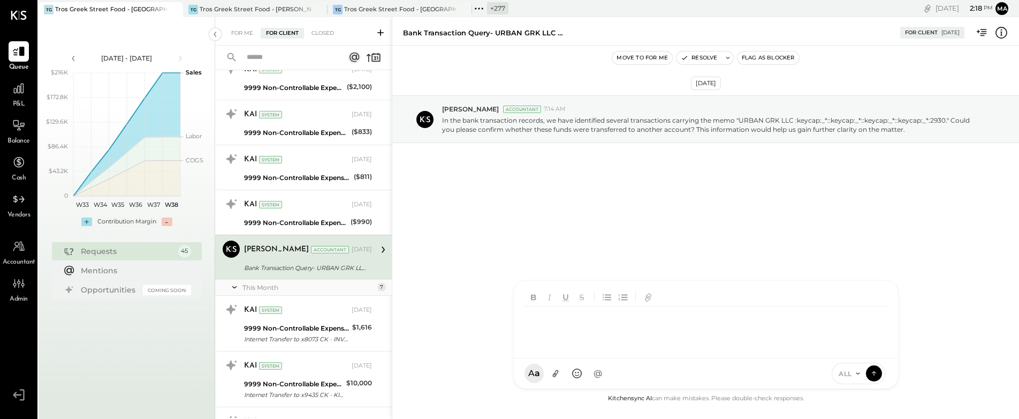
click at [565, 375] on div "SA [PERSON_NAME] [PERSON_NAME] [PERSON_NAME] VD [PERSON_NAME] MB [PERSON_NAME] …" at bounding box center [705, 334] width 385 height 109
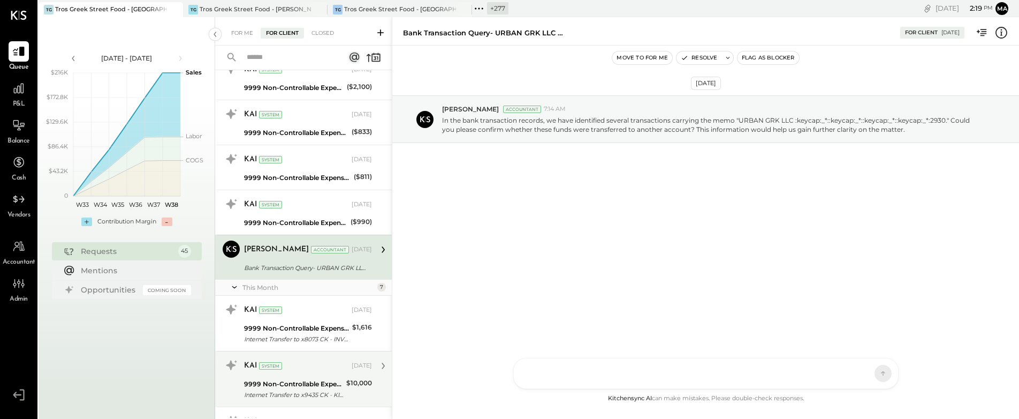
click at [300, 381] on div "9999 Non-Controllable Expenses:Other Income and Expenses:To Be Classified P&L" at bounding box center [293, 383] width 99 height 11
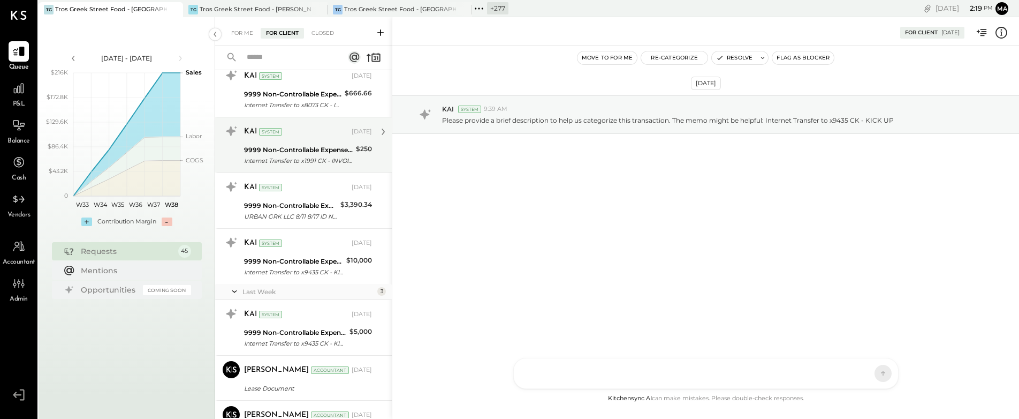
scroll to position [1952, 0]
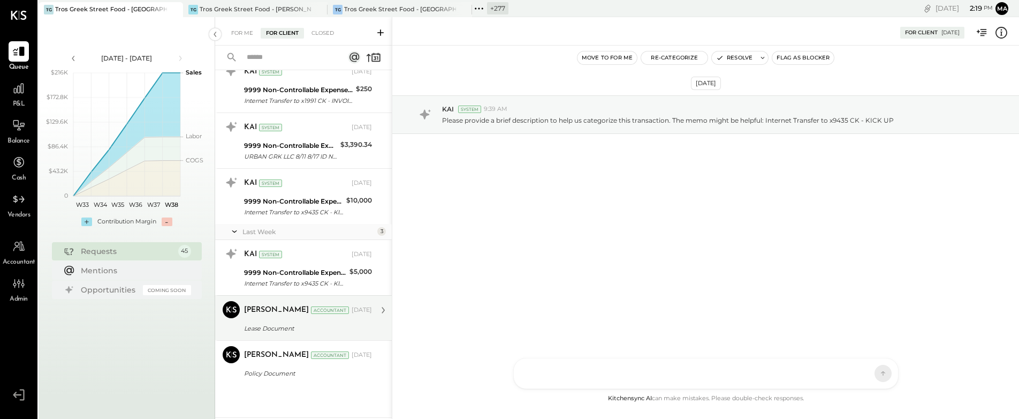
click at [279, 315] on div "[PERSON_NAME] Accountant [DATE]" at bounding box center [308, 309] width 128 height 15
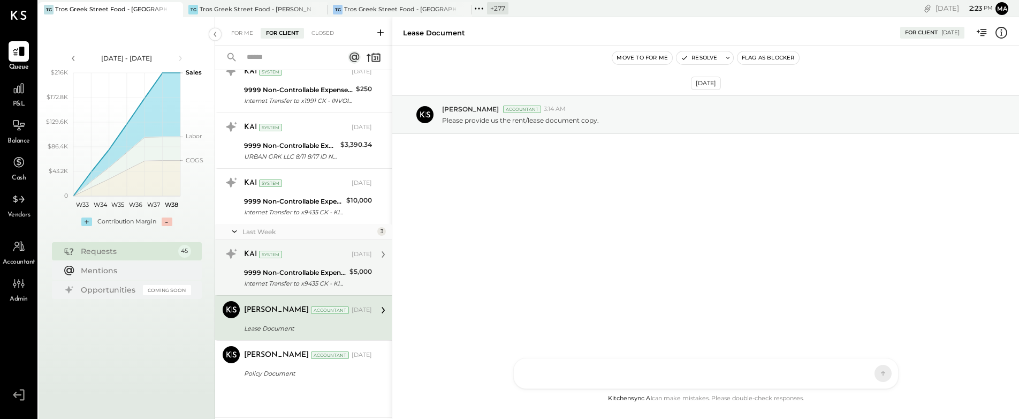
click at [309, 271] on div "9999 Non-Controllable Expenses:Other Income and Expenses:To Be Classified P&L" at bounding box center [295, 272] width 102 height 11
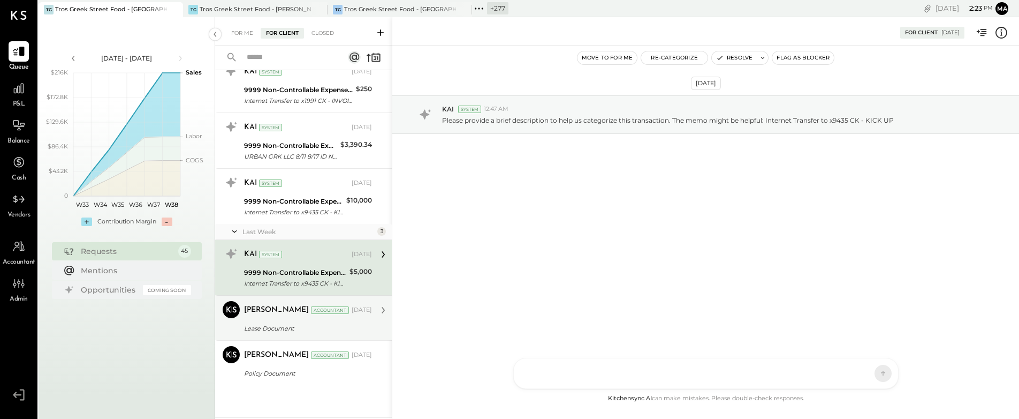
click at [278, 320] on div "[PERSON_NAME] Accountant [DATE] Lease Document Please provide us the rent/lease…" at bounding box center [308, 318] width 128 height 34
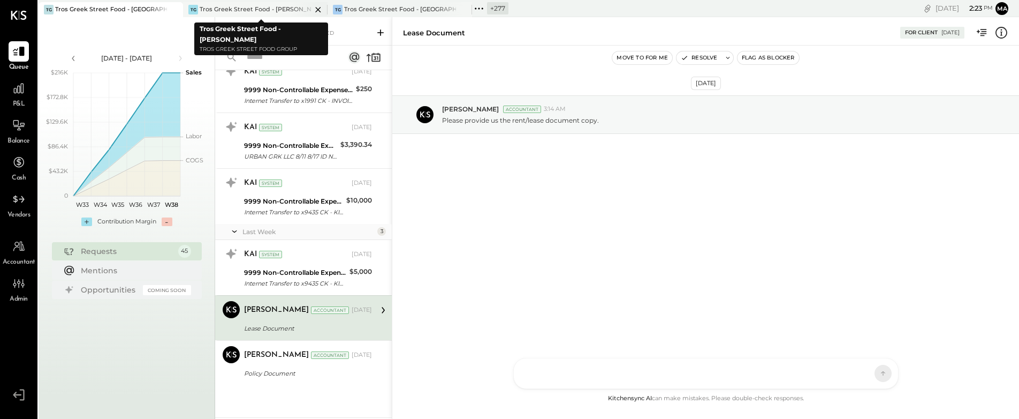
click at [245, 8] on div "Tros Greek Street Food - [PERSON_NAME]" at bounding box center [256, 9] width 112 height 9
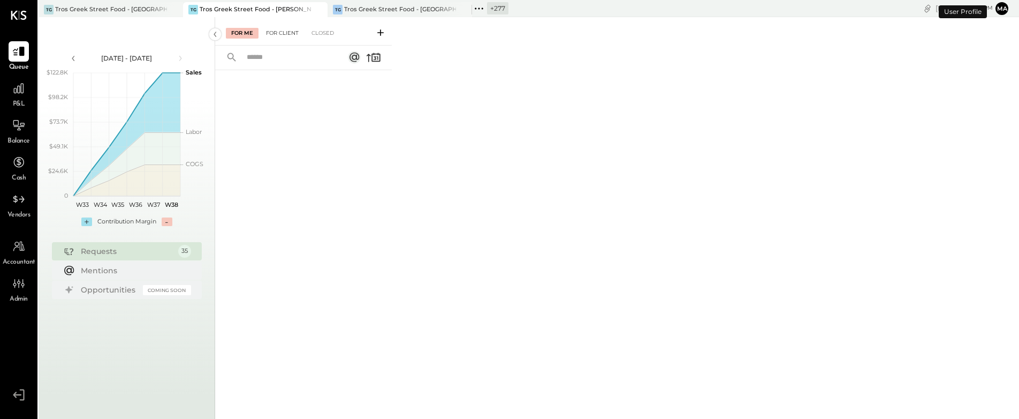
click at [283, 32] on div "For Client" at bounding box center [282, 33] width 43 height 11
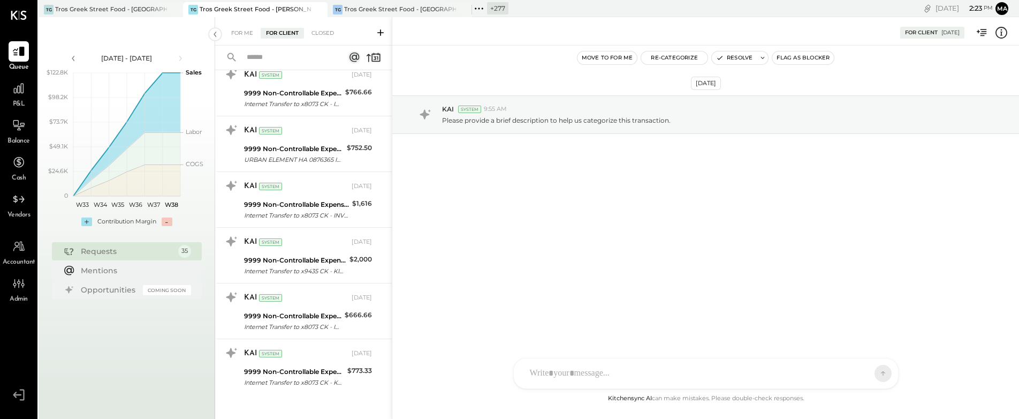
scroll to position [1466, 0]
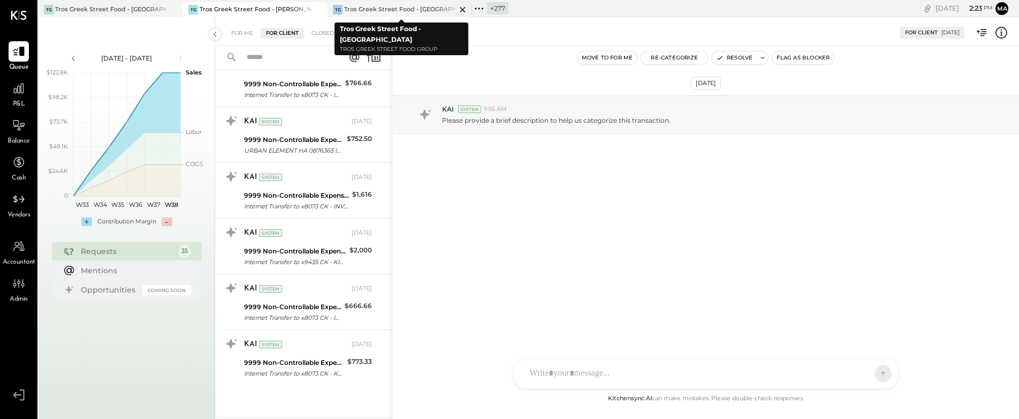
click at [403, 6] on div "Tros Greek Street Food - [GEOGRAPHIC_DATA]" at bounding box center [400, 9] width 112 height 9
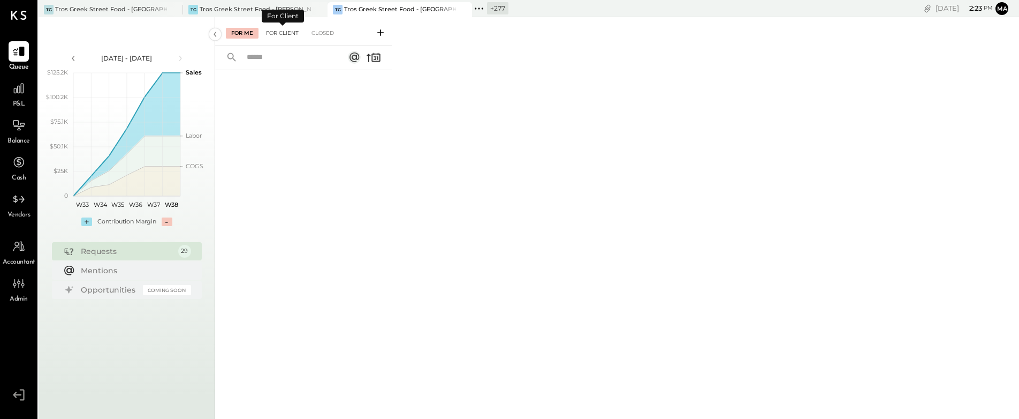
click at [290, 29] on div "For Client" at bounding box center [282, 33] width 43 height 11
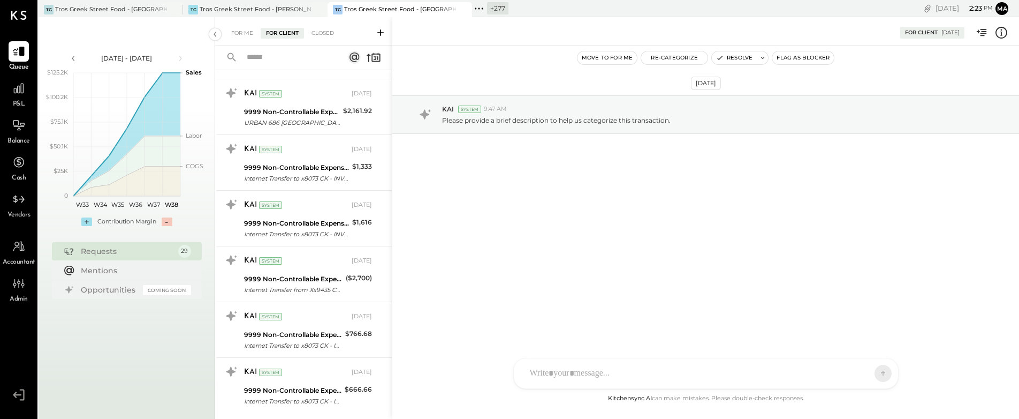
scroll to position [1164, 0]
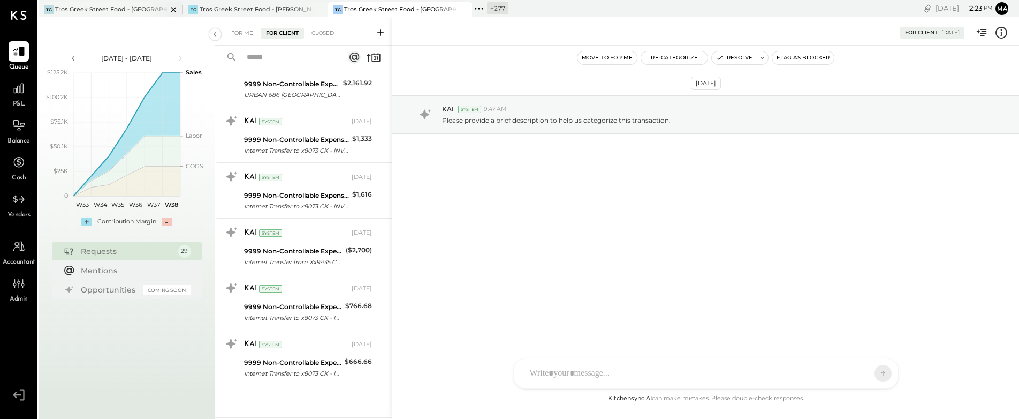
click at [135, 9] on div "Tros Greek Street Food - [GEOGRAPHIC_DATA]" at bounding box center [111, 9] width 112 height 9
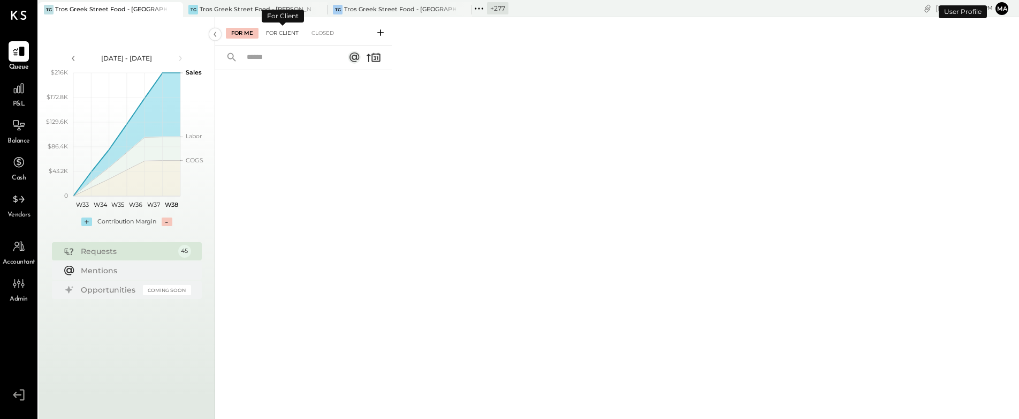
click at [277, 31] on div "For Client" at bounding box center [282, 33] width 43 height 11
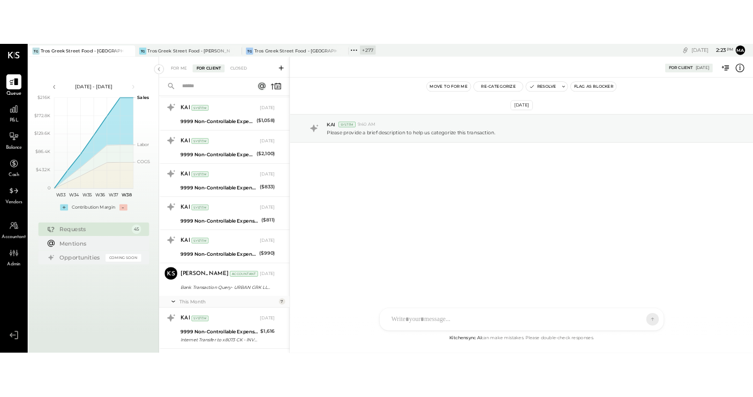
scroll to position [1952, 0]
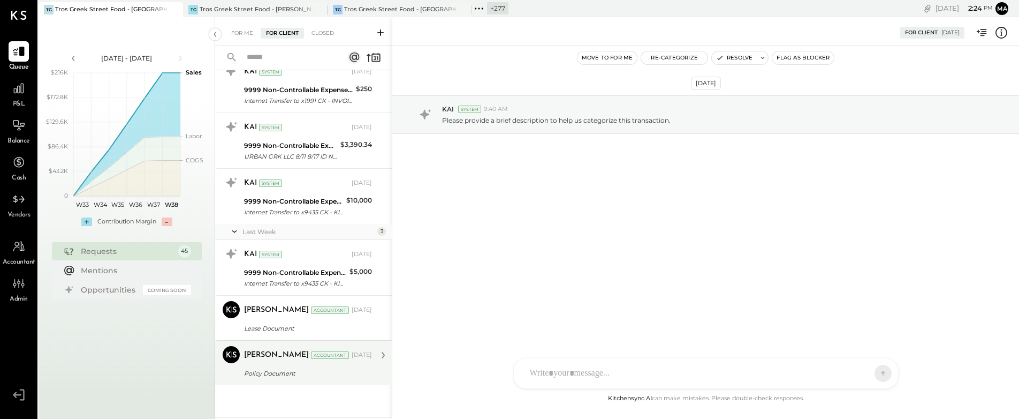
click at [275, 369] on div "Policy Document" at bounding box center [306, 373] width 125 height 11
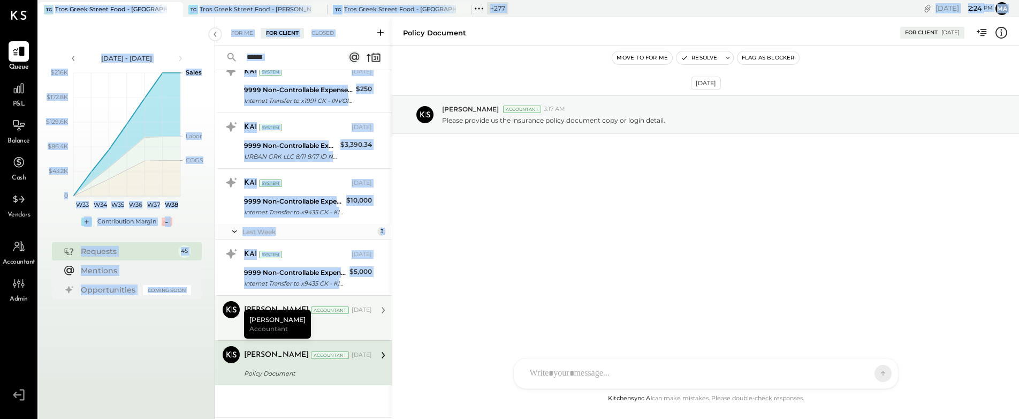
drag, startPoint x: 3, startPoint y: 330, endPoint x: 237, endPoint y: 308, distance: 234.9
click at [238, 308] on div "Queue P&L Balance Cash Vendors Accountant Admin v 4.34.0 TG Tros Greek Street F…" at bounding box center [509, 209] width 1019 height 419
click at [33, 341] on ul "Queue P&L Balance Cash Vendors Accountant Admin" at bounding box center [19, 213] width 36 height 345
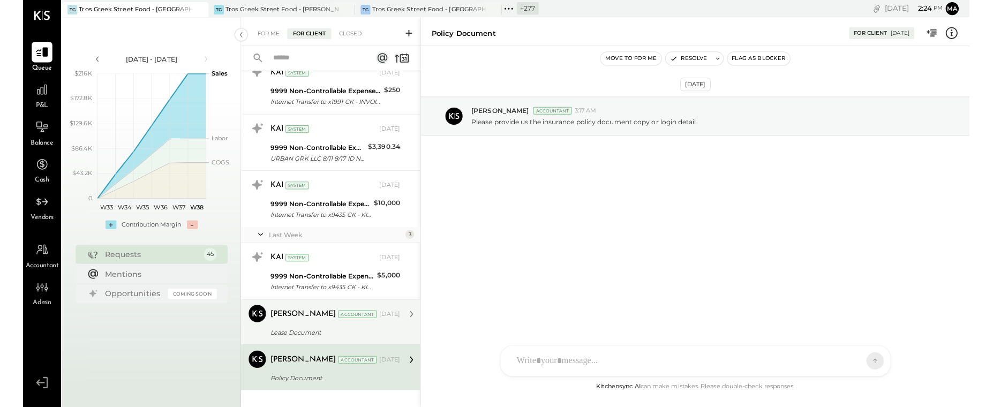
scroll to position [1952, 0]
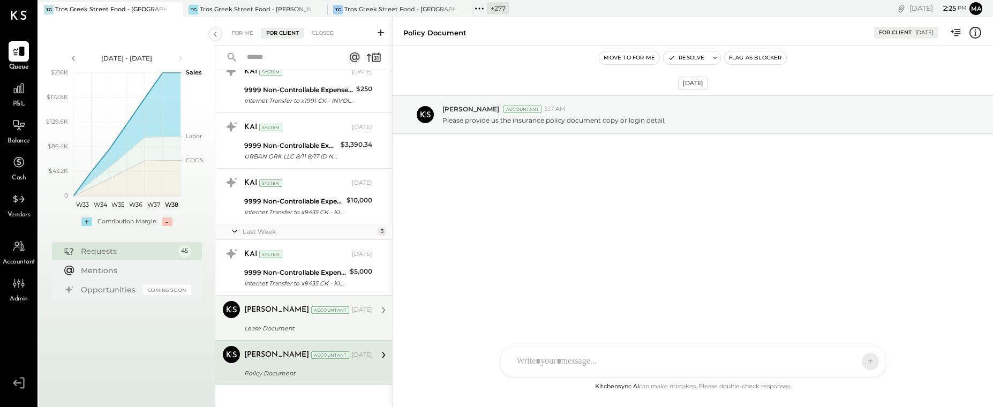
click at [381, 32] on icon at bounding box center [380, 32] width 11 height 11
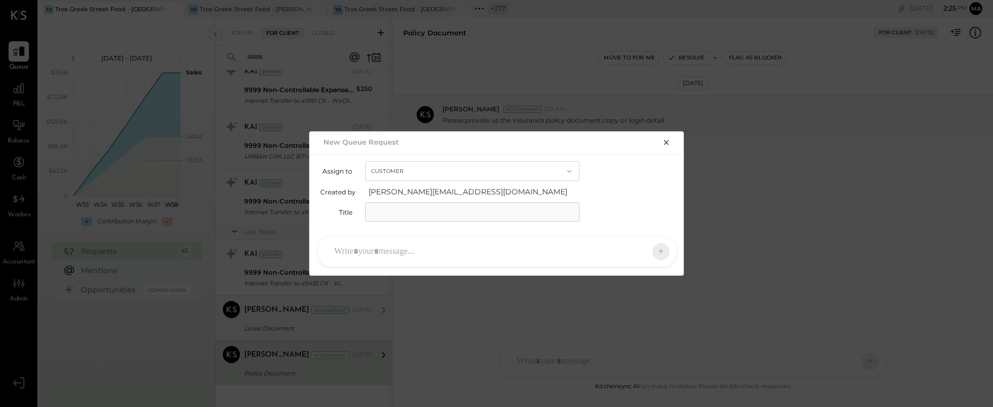
click at [389, 169] on button "Customer" at bounding box center [472, 171] width 214 height 20
click at [389, 188] on span "Accountant" at bounding box center [393, 190] width 39 height 7
click at [384, 214] on input "text" at bounding box center [472, 211] width 214 height 19
type input "**********"
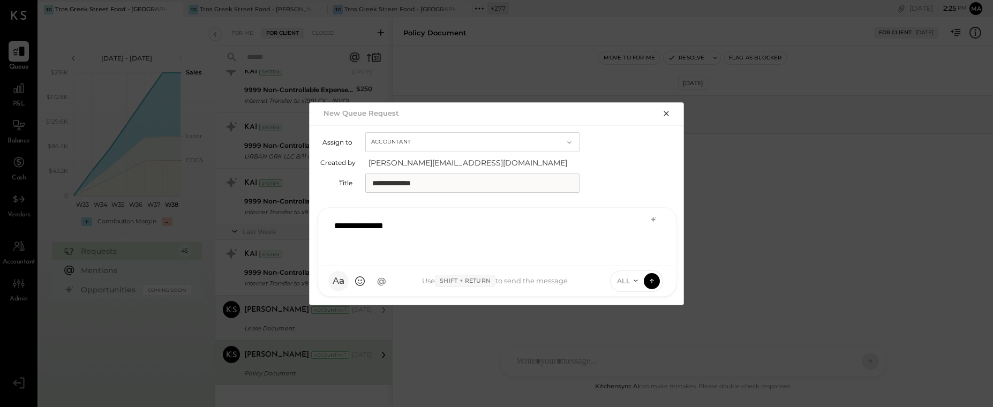
click at [337, 280] on button "A a" at bounding box center [338, 281] width 20 height 20
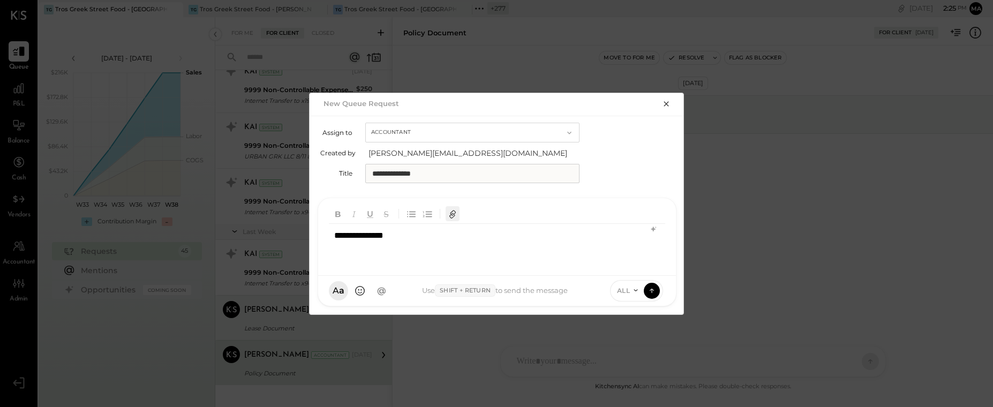
click at [453, 211] on icon "button" at bounding box center [452, 214] width 12 height 12
click at [634, 291] on icon at bounding box center [635, 290] width 9 height 9
drag, startPoint x: 562, startPoint y: 264, endPoint x: 545, endPoint y: 259, distance: 17.4
click at [562, 264] on div "**********" at bounding box center [497, 245] width 336 height 43
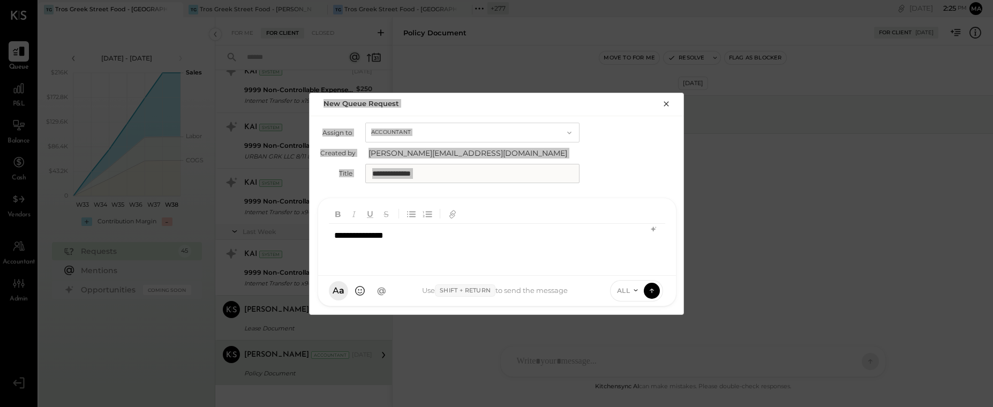
drag, startPoint x: 309, startPoint y: 94, endPoint x: 699, endPoint y: 270, distance: 427.2
click at [699, 270] on div "**********" at bounding box center [496, 203] width 993 height 407
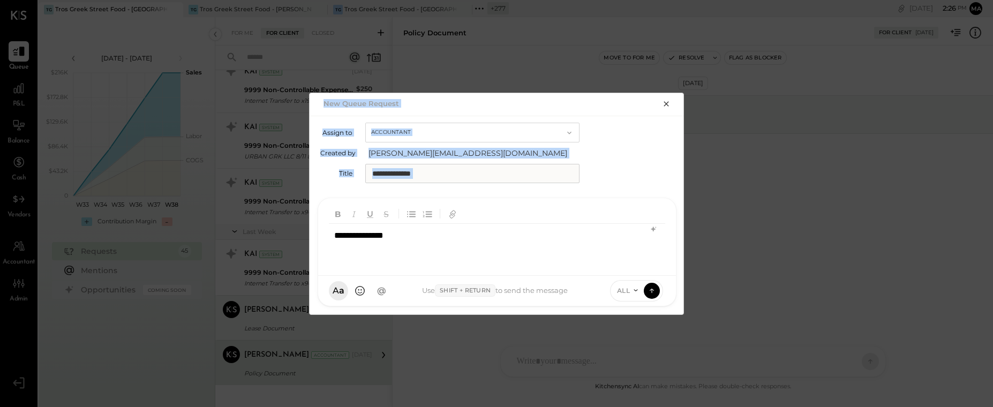
click at [469, 172] on input "**********" at bounding box center [472, 173] width 214 height 19
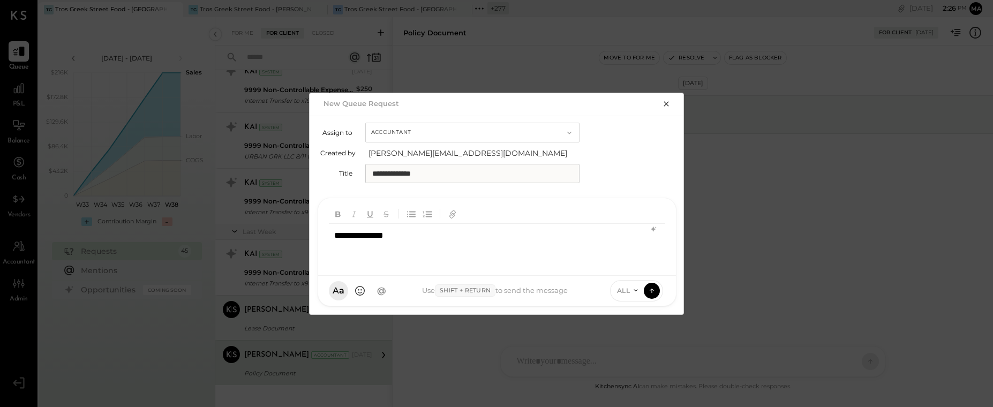
click at [664, 101] on icon "button" at bounding box center [666, 104] width 9 height 9
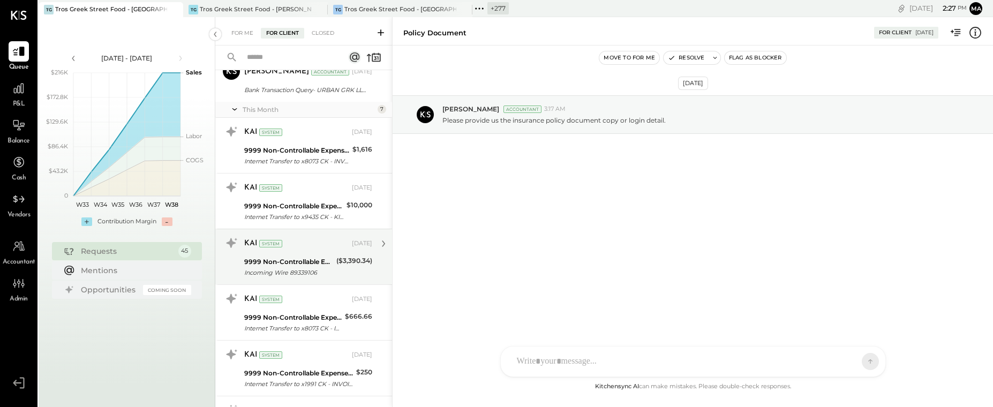
scroll to position [1667, 0]
click at [294, 263] on div "9999 Non-Controllable Expenses:Other Income and Expenses:To Be Classified P&L" at bounding box center [288, 264] width 89 height 11
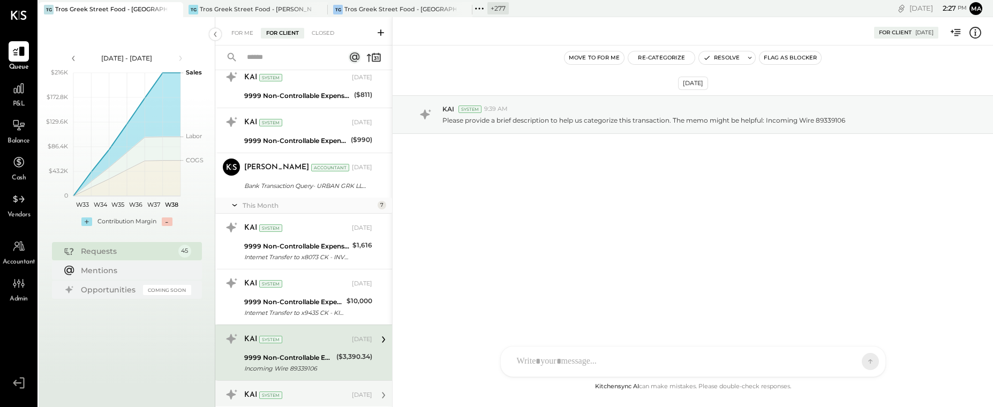
scroll to position [1573, 0]
click at [20, 127] on icon at bounding box center [19, 125] width 14 height 14
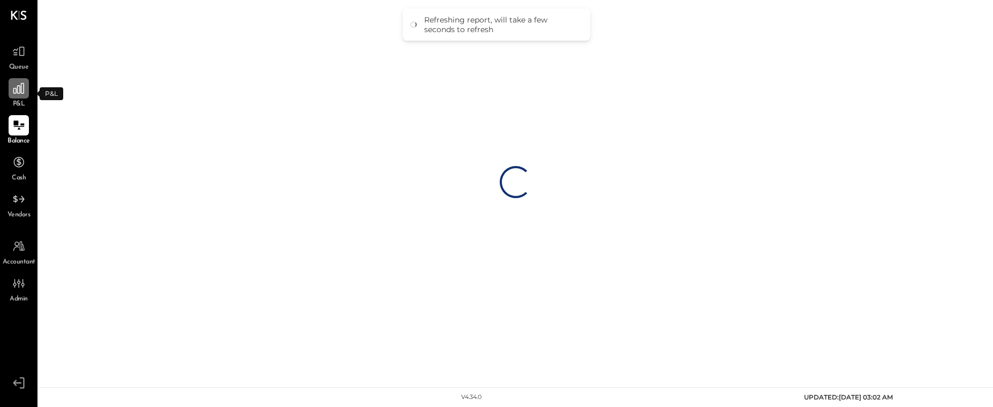
click at [19, 87] on icon at bounding box center [19, 88] width 14 height 14
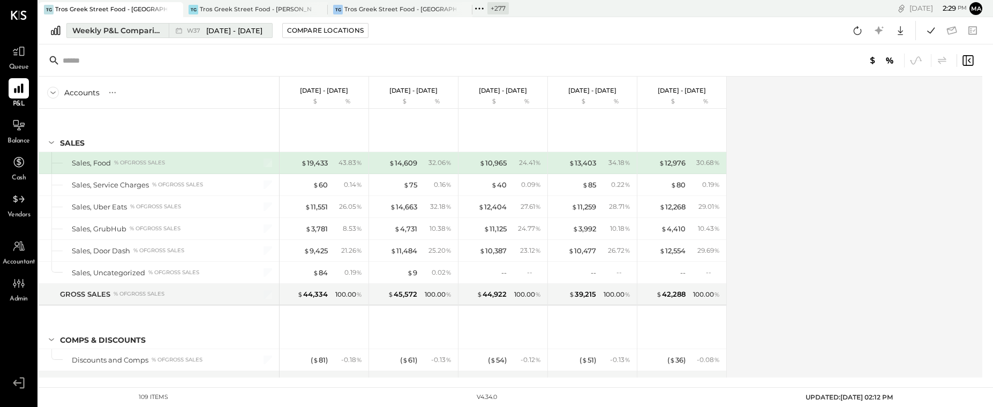
click at [164, 28] on button "Weekly P&L Comparison W37 [DATE] - [DATE]" at bounding box center [169, 30] width 206 height 15
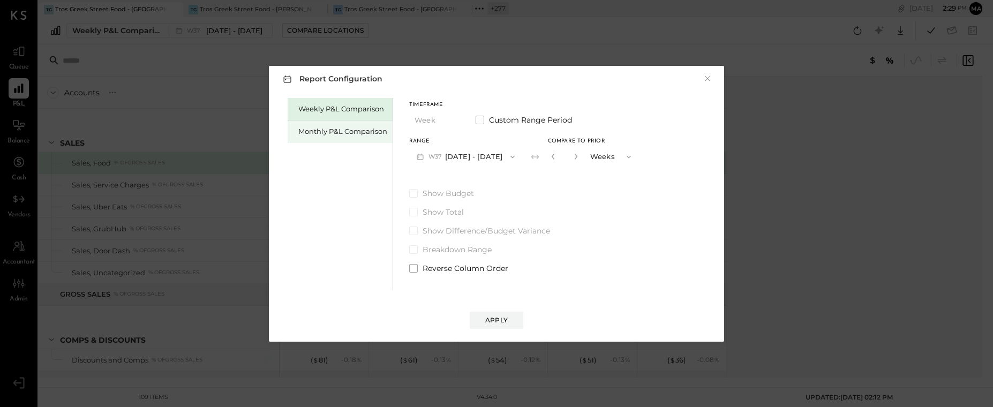
click at [334, 131] on div "Monthly P&L Comparison" at bounding box center [342, 131] width 89 height 10
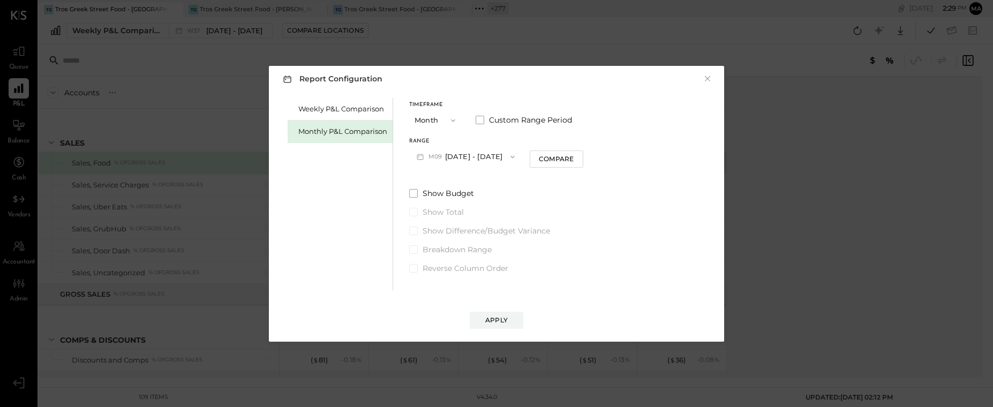
click at [487, 156] on button "M09 [DATE] - [DATE]" at bounding box center [465, 157] width 113 height 20
click at [442, 124] on button "Month" at bounding box center [436, 120] width 54 height 20
click at [429, 156] on div "YTD" at bounding box center [436, 158] width 52 height 19
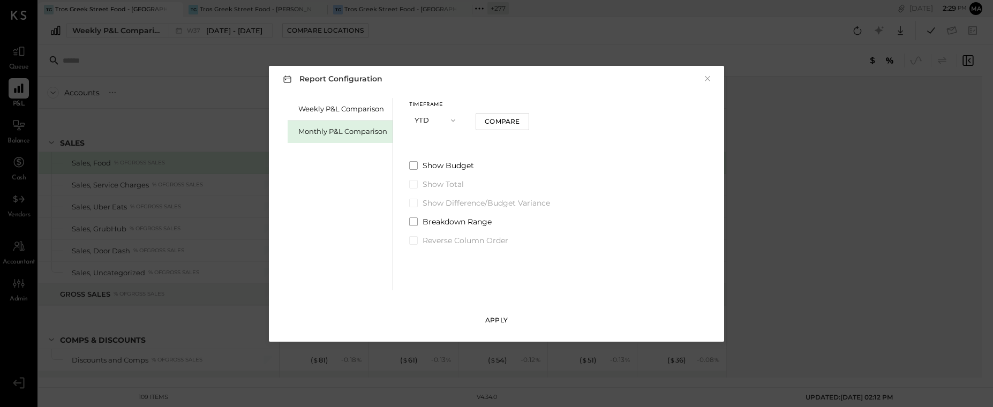
click at [498, 319] on div "Apply" at bounding box center [496, 319] width 22 height 9
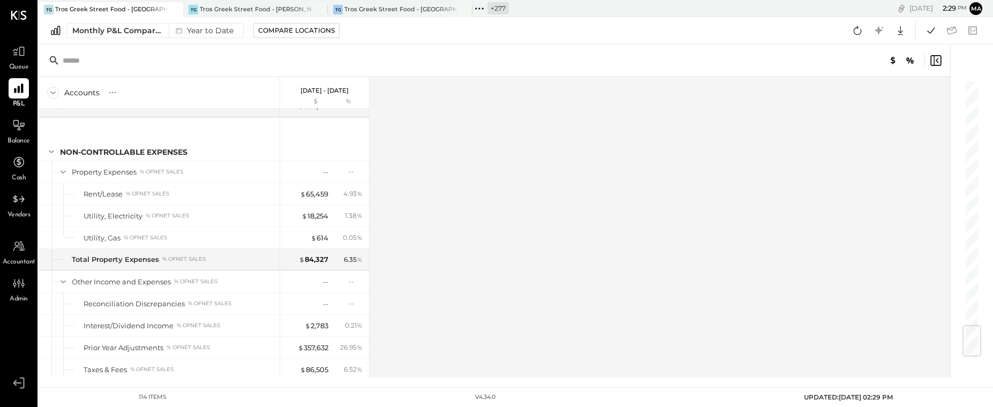
scroll to position [2081, 0]
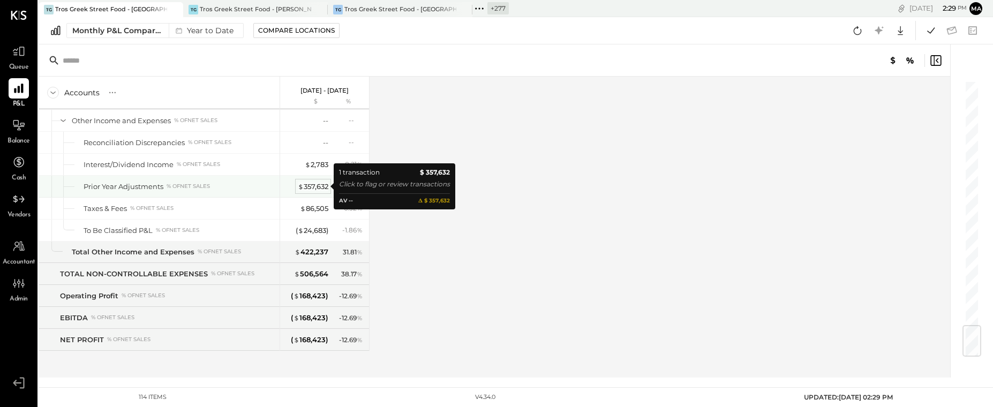
click at [314, 184] on div "$ 357,632" at bounding box center [313, 186] width 31 height 10
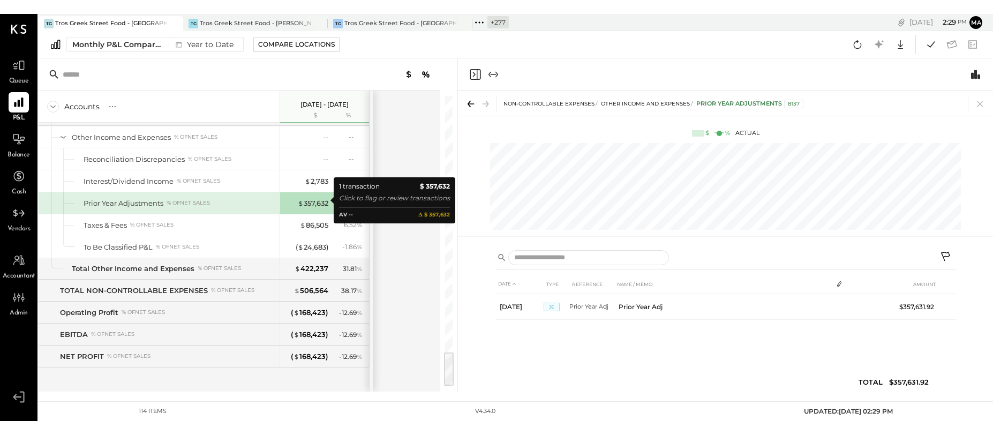
scroll to position [2079, 0]
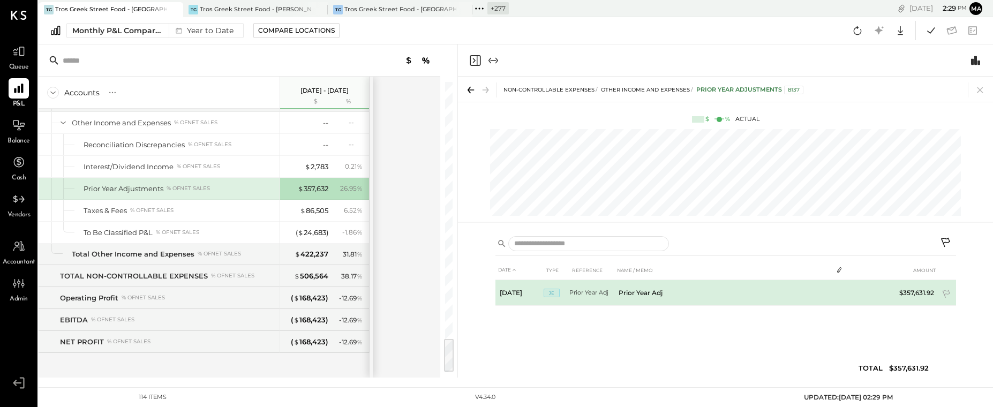
click at [614, 289] on td "Prior Year Adj" at bounding box center [723, 293] width 218 height 26
click at [946, 292] on icon at bounding box center [946, 295] width 11 height 11
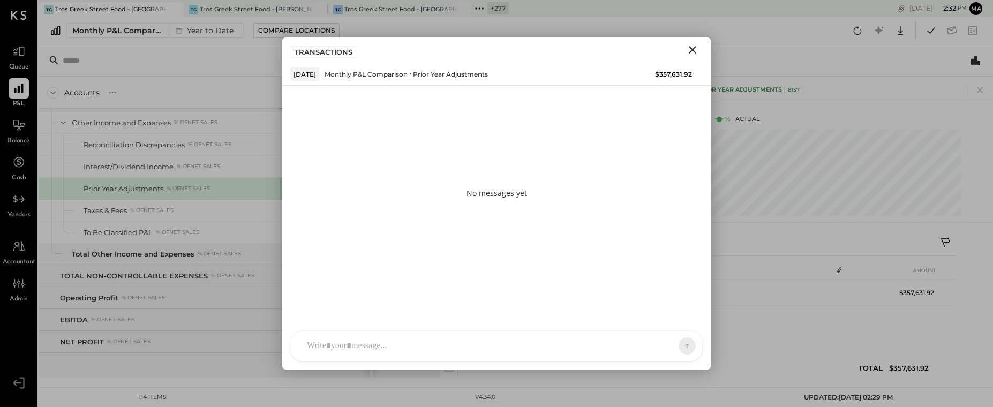
click at [393, 343] on div at bounding box center [496, 346] width 411 height 30
type input "******"
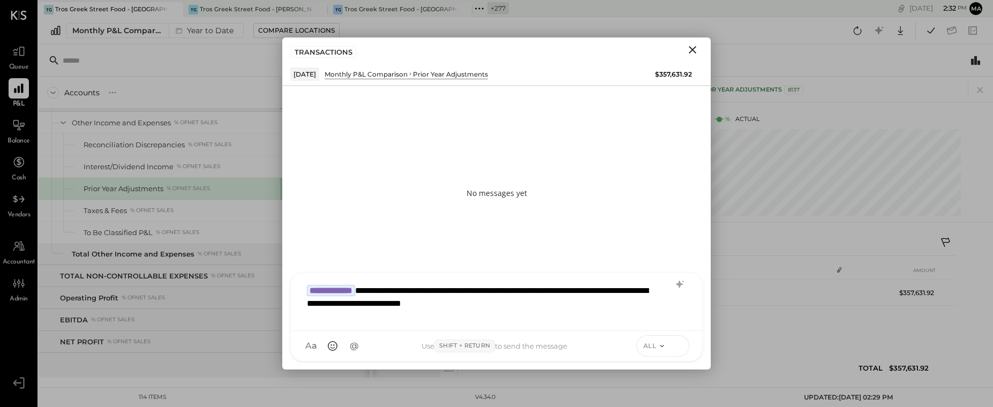
click at [679, 345] on icon at bounding box center [678, 344] width 4 height 2
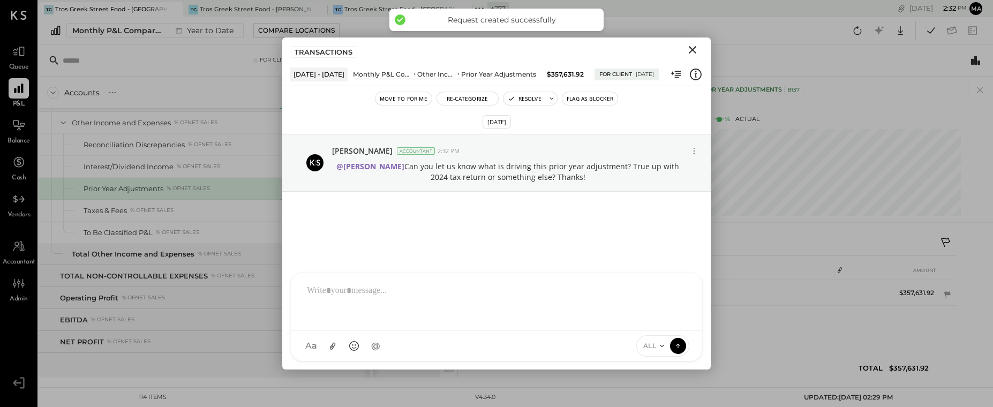
click at [693, 48] on icon "Close" at bounding box center [692, 49] width 13 height 13
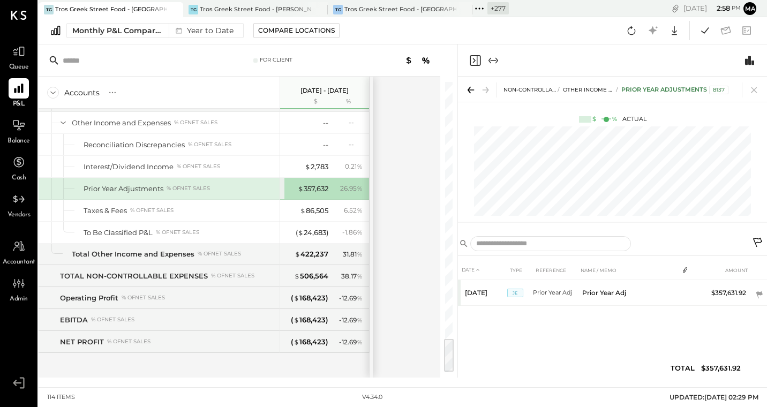
click at [173, 7] on icon at bounding box center [173, 9] width 13 height 13
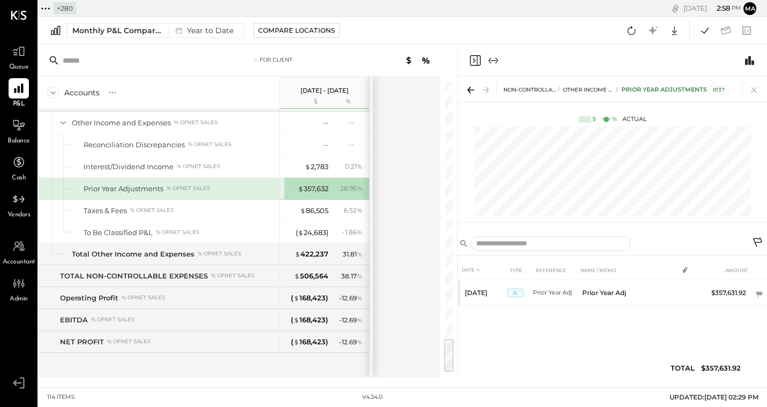
click at [46, 6] on icon at bounding box center [46, 9] width 14 height 14
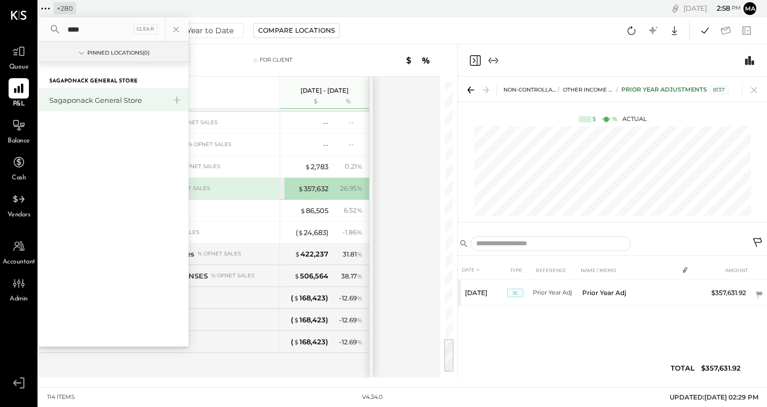
type input "****"
click at [89, 94] on div "Sagaponack General Store" at bounding box center [114, 100] width 150 height 22
click at [87, 99] on div "Sagaponack General Store" at bounding box center [107, 100] width 116 height 10
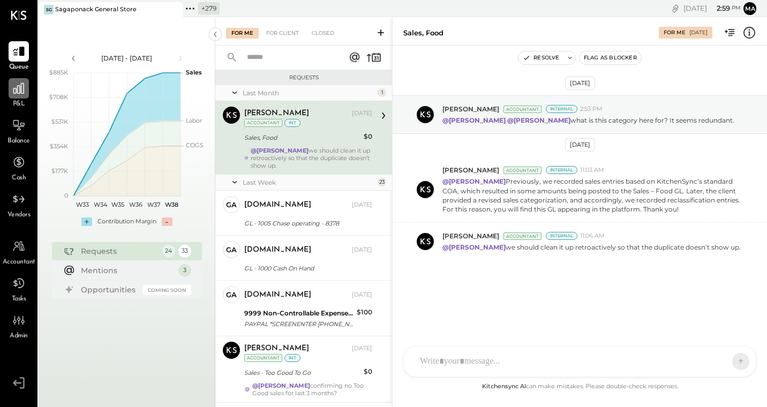
click at [21, 85] on icon at bounding box center [18, 88] width 11 height 11
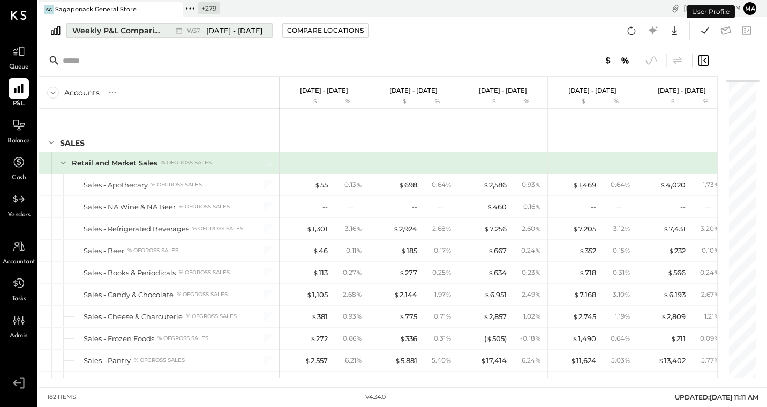
click at [156, 32] on div "Weekly P&L Comparison" at bounding box center [117, 30] width 90 height 11
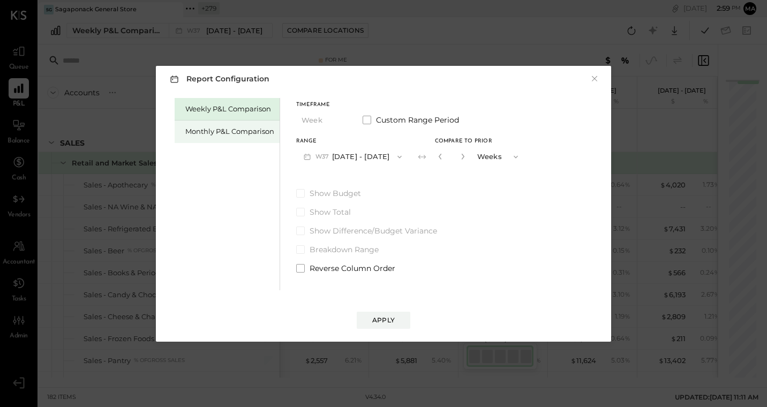
click at [241, 131] on div "Monthly P&L Comparison" at bounding box center [229, 131] width 89 height 10
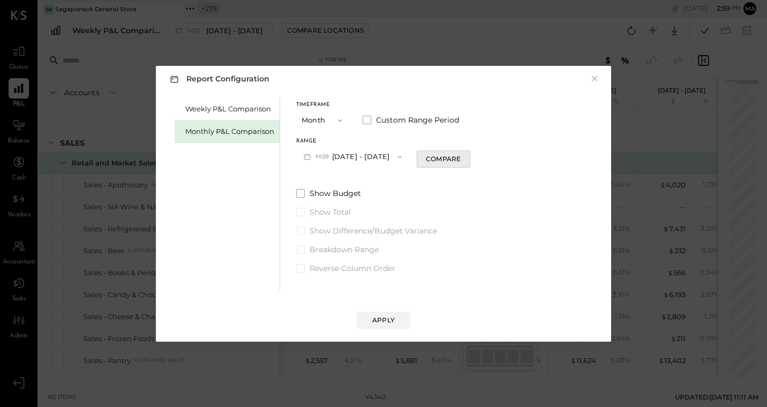
click at [429, 158] on div "Compare" at bounding box center [443, 158] width 35 height 9
drag, startPoint x: 457, startPoint y: 155, endPoint x: 451, endPoint y: 213, distance: 58.1
click at [459, 155] on icon "button" at bounding box center [462, 156] width 6 height 6
type input "*"
click at [385, 315] on div "Apply" at bounding box center [383, 319] width 22 height 9
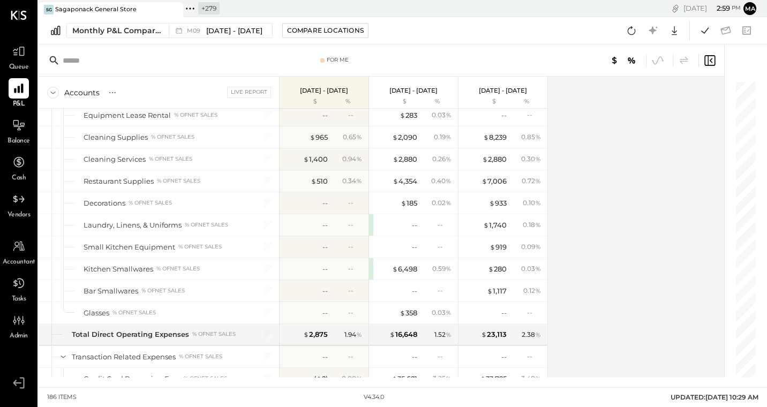
scroll to position [2877, 0]
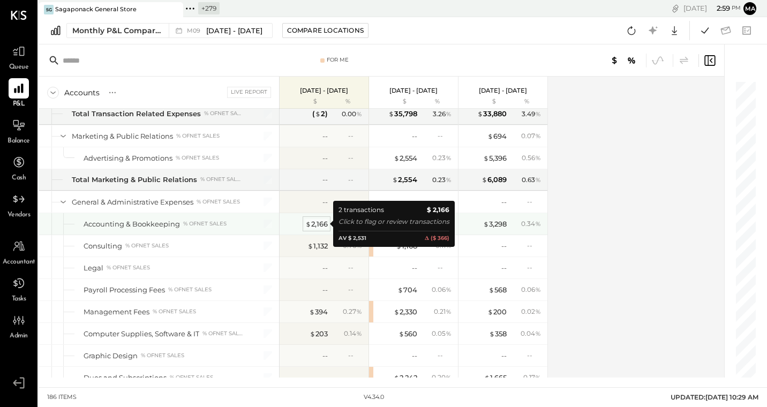
click at [319, 223] on div "$ 2,166" at bounding box center [316, 224] width 22 height 10
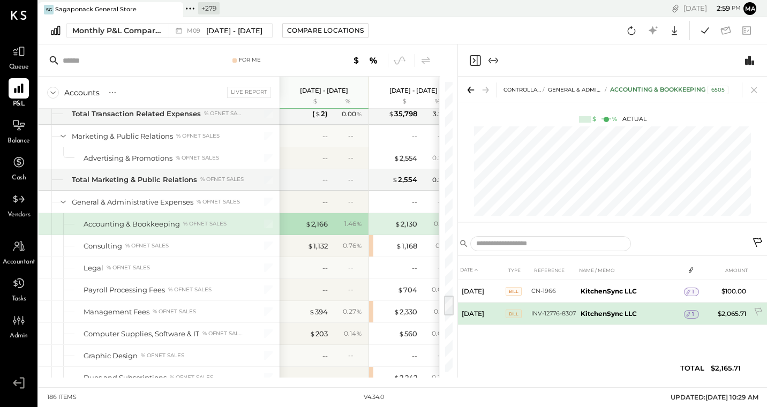
click at [692, 313] on span "1" at bounding box center [693, 313] width 2 height 7
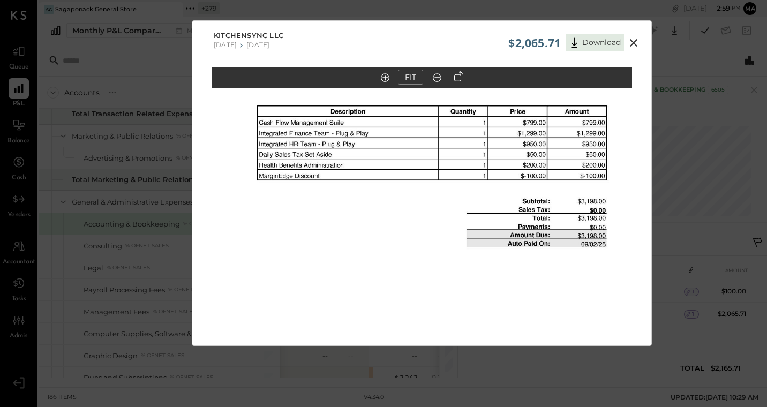
scroll to position [2877, 0]
click at [635, 39] on icon at bounding box center [633, 42] width 13 height 13
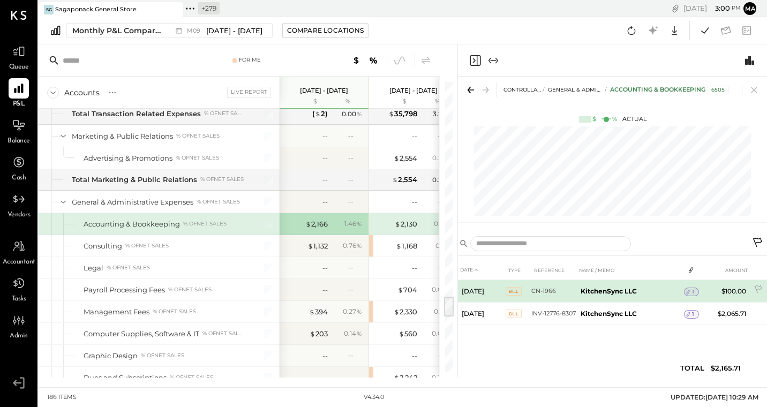
click at [693, 291] on span "1" at bounding box center [693, 291] width 2 height 7
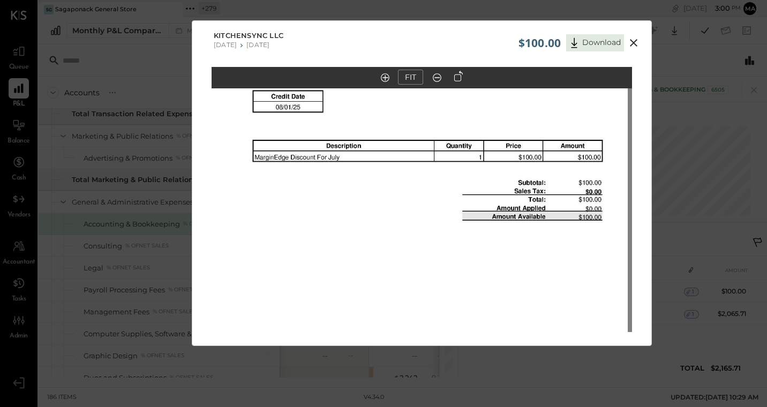
drag, startPoint x: 455, startPoint y: 149, endPoint x: 451, endPoint y: 194, distance: 45.2
click at [451, 194] on img at bounding box center [417, 230] width 420 height 595
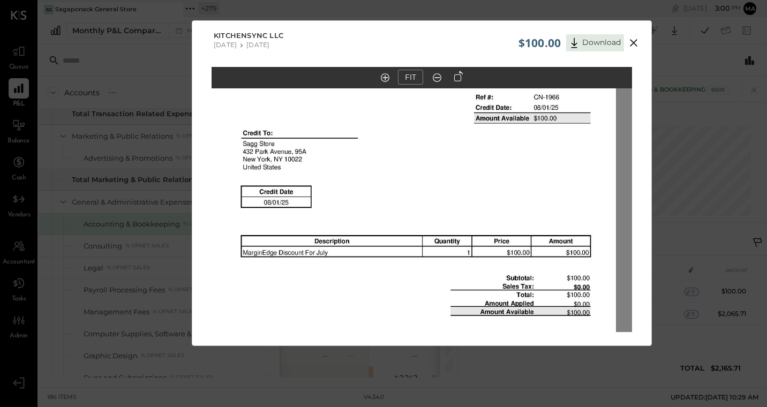
drag, startPoint x: 491, startPoint y: 126, endPoint x: 489, endPoint y: 201, distance: 75.0
click at [479, 221] on img at bounding box center [405, 325] width 420 height 595
click at [633, 41] on icon at bounding box center [633, 42] width 13 height 13
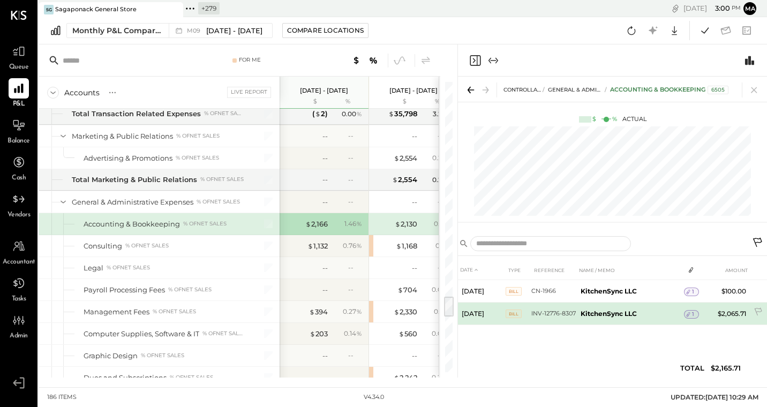
click at [690, 312] on icon at bounding box center [687, 313] width 7 height 7
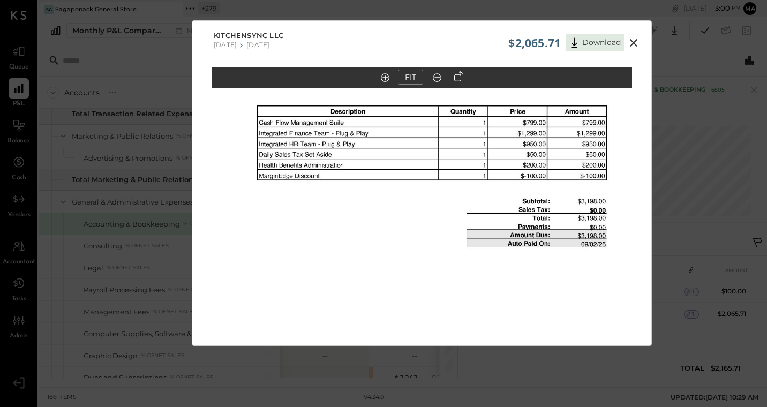
click at [631, 41] on icon at bounding box center [633, 42] width 7 height 7
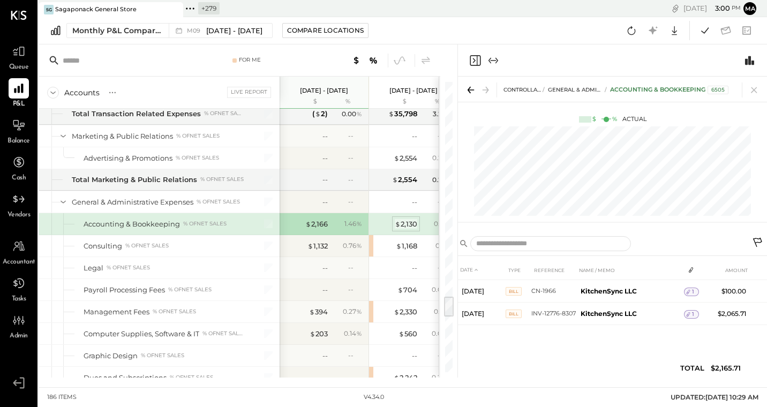
click at [404, 219] on div "$ 2,130" at bounding box center [406, 224] width 22 height 10
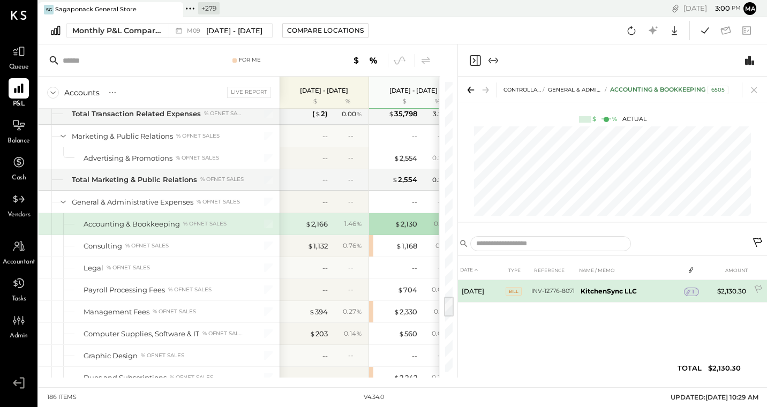
click at [693, 290] on span "1" at bounding box center [693, 291] width 2 height 7
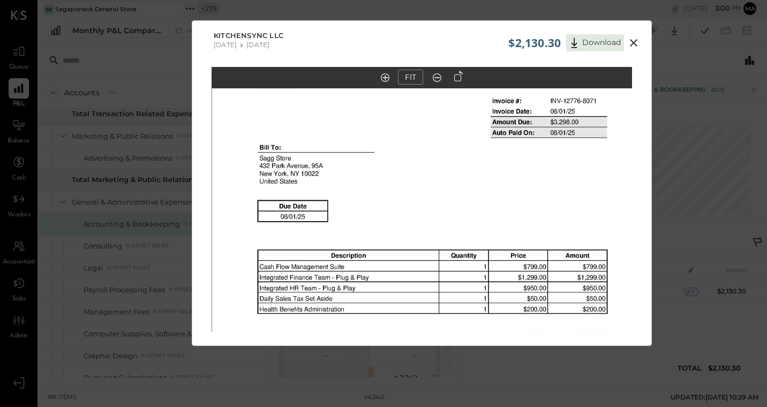
drag, startPoint x: 454, startPoint y: 187, endPoint x: 455, endPoint y: 336, distance: 149.4
click at [455, 336] on div "FIT" at bounding box center [421, 219] width 459 height 305
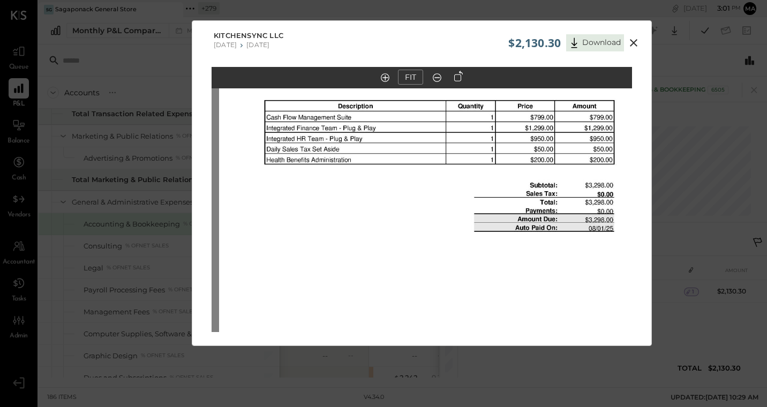
click at [461, 181] on img at bounding box center [429, 179] width 420 height 595
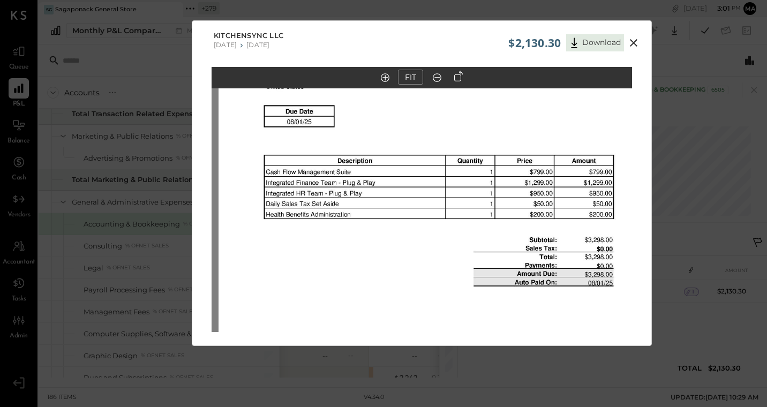
drag, startPoint x: 454, startPoint y: 204, endPoint x: 456, endPoint y: 243, distance: 38.1
click at [456, 243] on img at bounding box center [428, 234] width 420 height 595
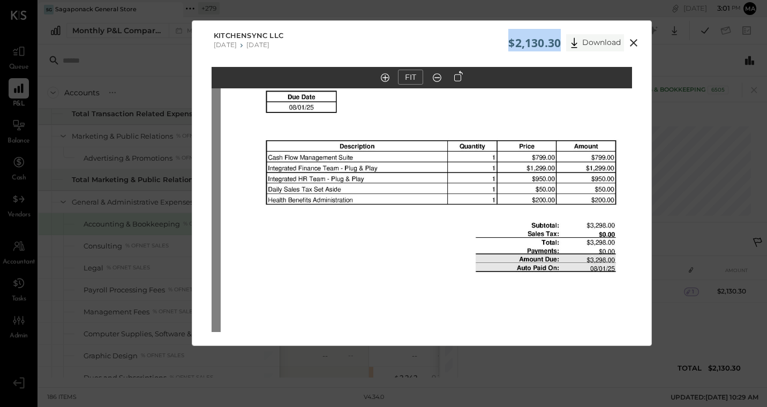
drag, startPoint x: 509, startPoint y: 43, endPoint x: 569, endPoint y: 45, distance: 60.0
click at [569, 45] on div "$2,130.30 Download" at bounding box center [575, 40] width 135 height 22
click at [587, 260] on img at bounding box center [431, 219] width 420 height 595
click at [551, 309] on img at bounding box center [431, 219] width 420 height 595
click at [634, 40] on icon at bounding box center [633, 42] width 13 height 13
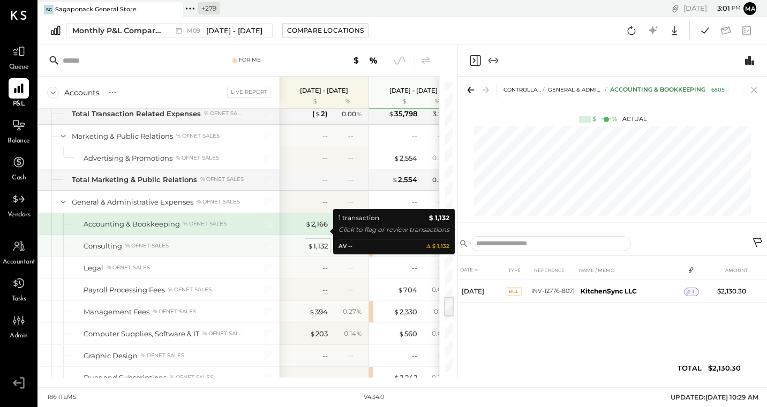
click at [318, 241] on div "$ 1,132" at bounding box center [317, 246] width 20 height 10
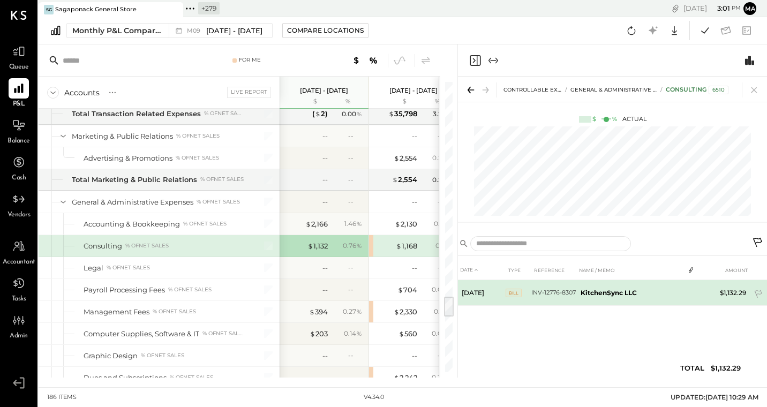
click at [689, 292] on td at bounding box center [691, 290] width 15 height 20
click at [692, 288] on span "1" at bounding box center [693, 291] width 2 height 7
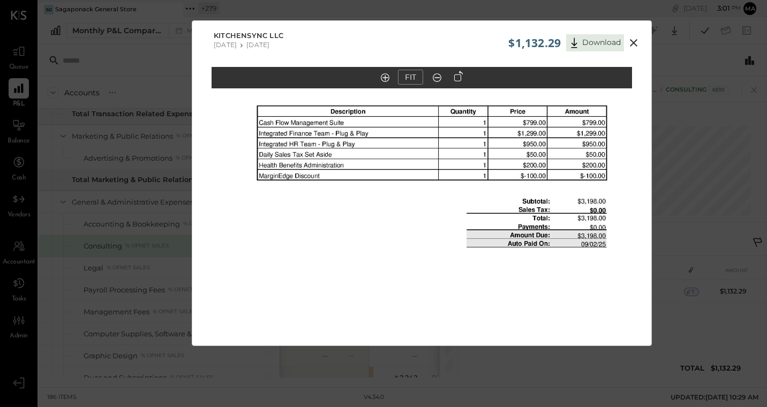
click at [633, 40] on icon at bounding box center [633, 42] width 13 height 13
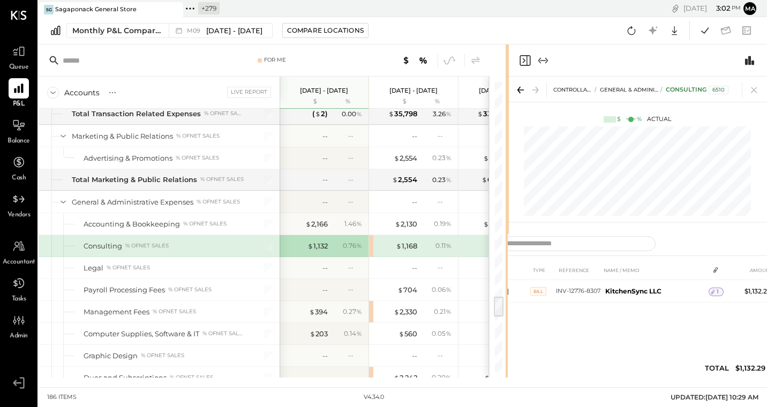
drag, startPoint x: 456, startPoint y: 322, endPoint x: 608, endPoint y: 307, distance: 152.7
click at [608, 307] on div "For Me Accounts S % GL Live Report Sep 1 - 30, 2025 $ % Aug 1 - 31, 2025 $ % Ju…" at bounding box center [403, 210] width 728 height 333
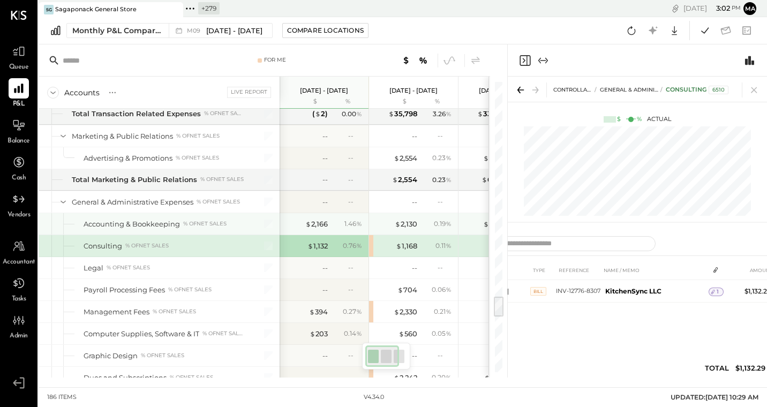
click at [351, 219] on div "1.46 %" at bounding box center [353, 224] width 18 height 10
